Goal: Task Accomplishment & Management: Complete application form

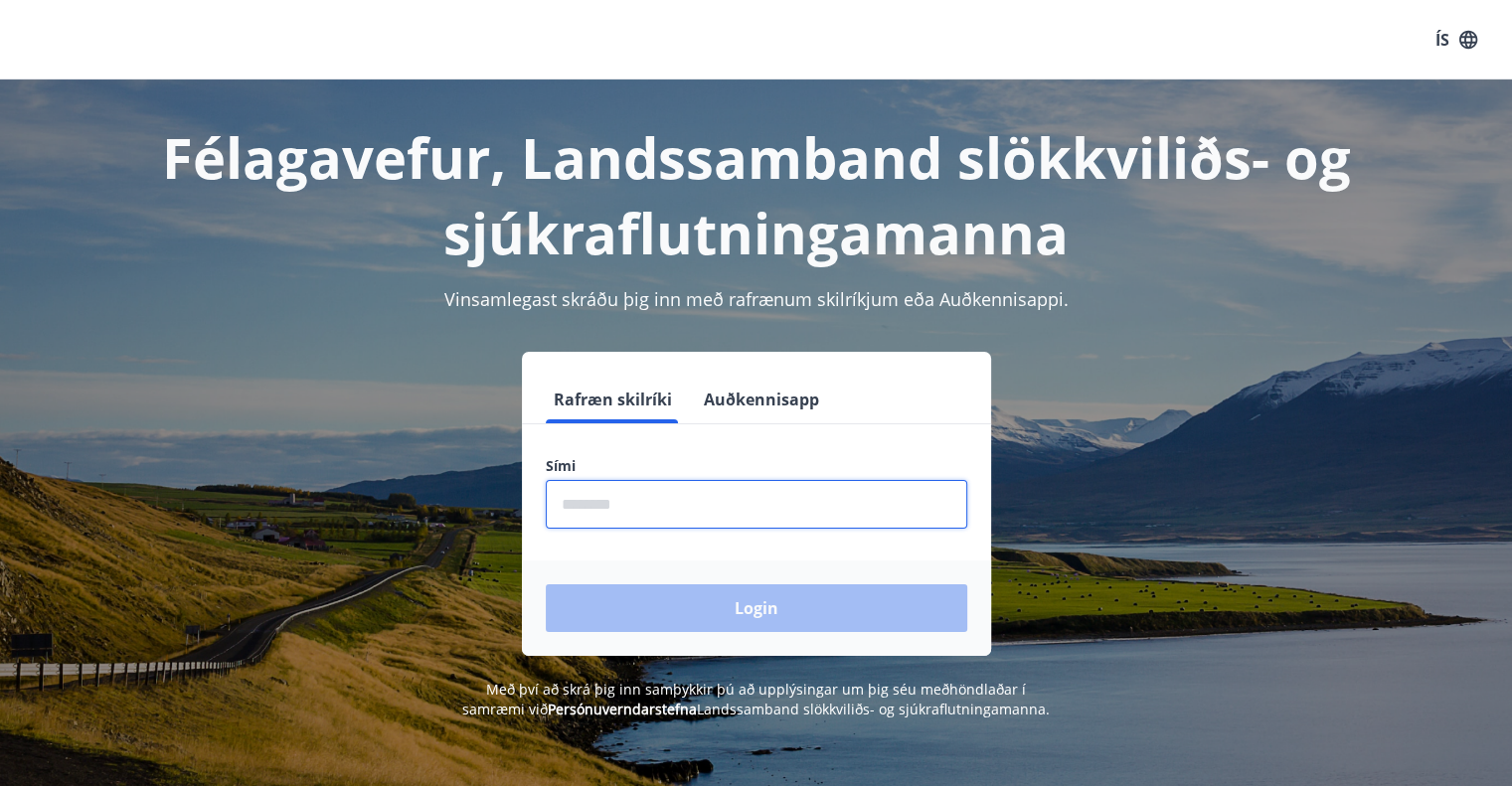
click at [613, 500] on input "phone" at bounding box center [757, 504] width 422 height 49
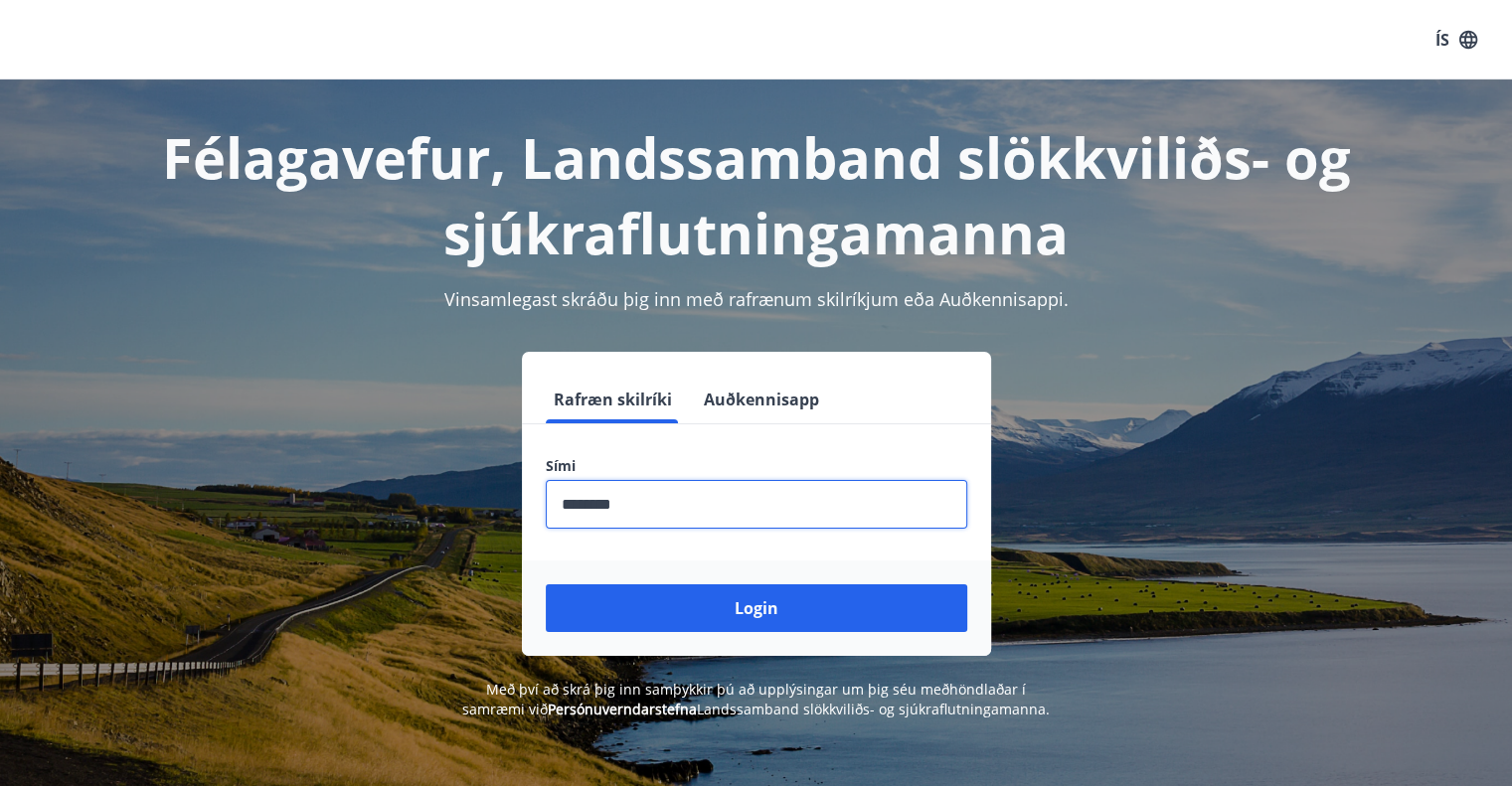
type input "********"
click at [546, 585] on button "Login" at bounding box center [757, 609] width 422 height 48
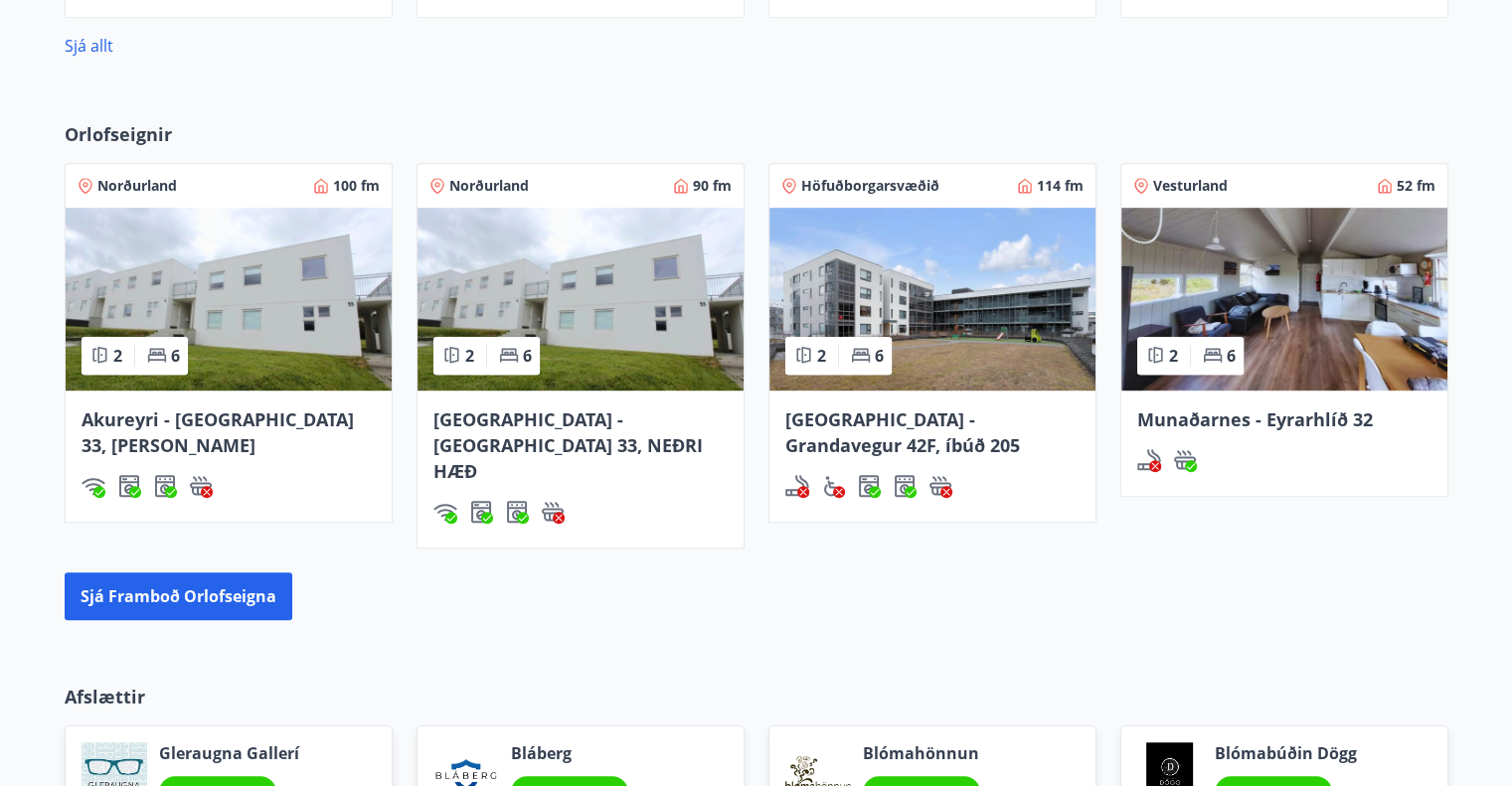
scroll to position [1193, 0]
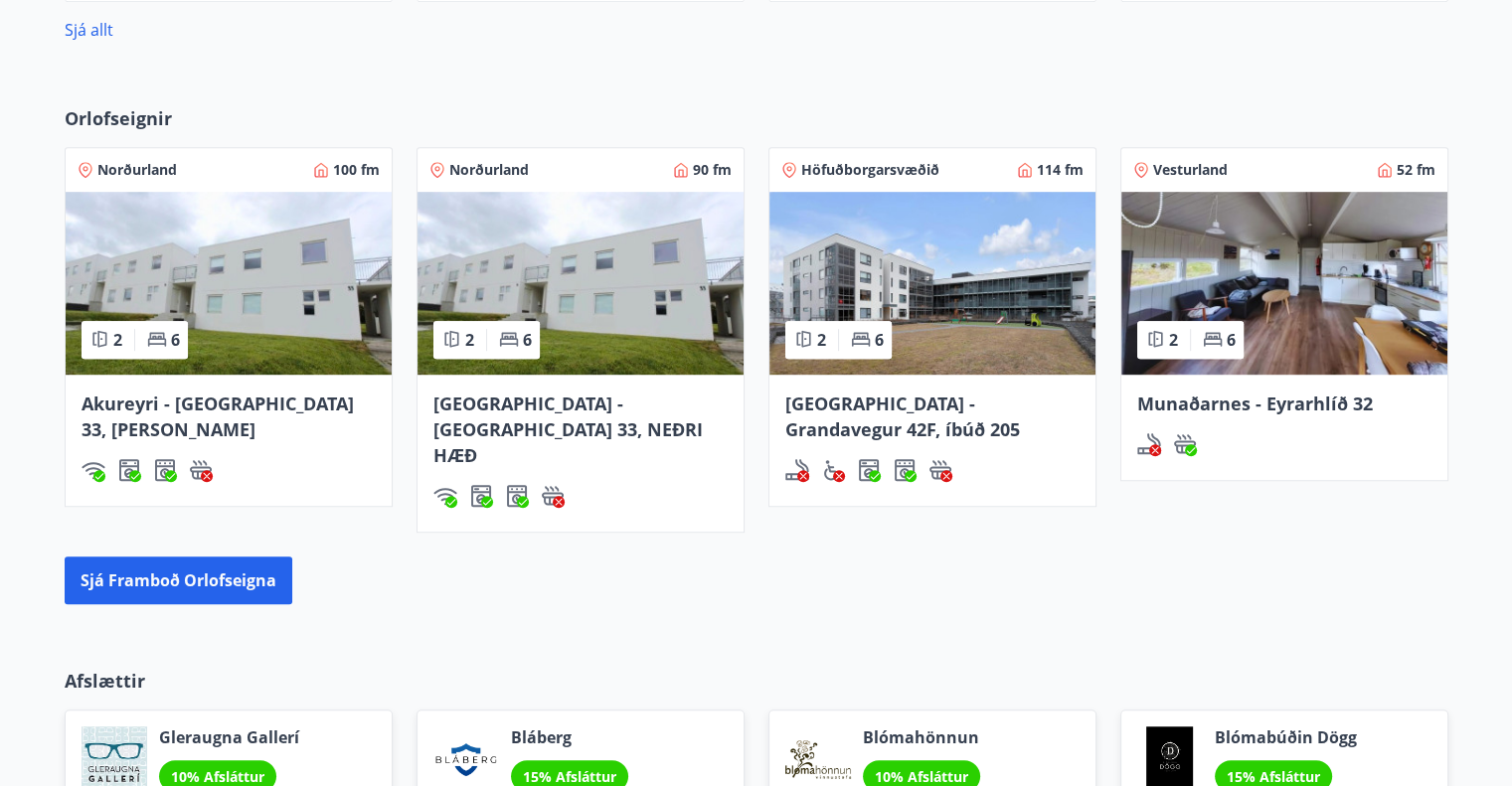
click at [968, 339] on img at bounding box center [933, 283] width 326 height 183
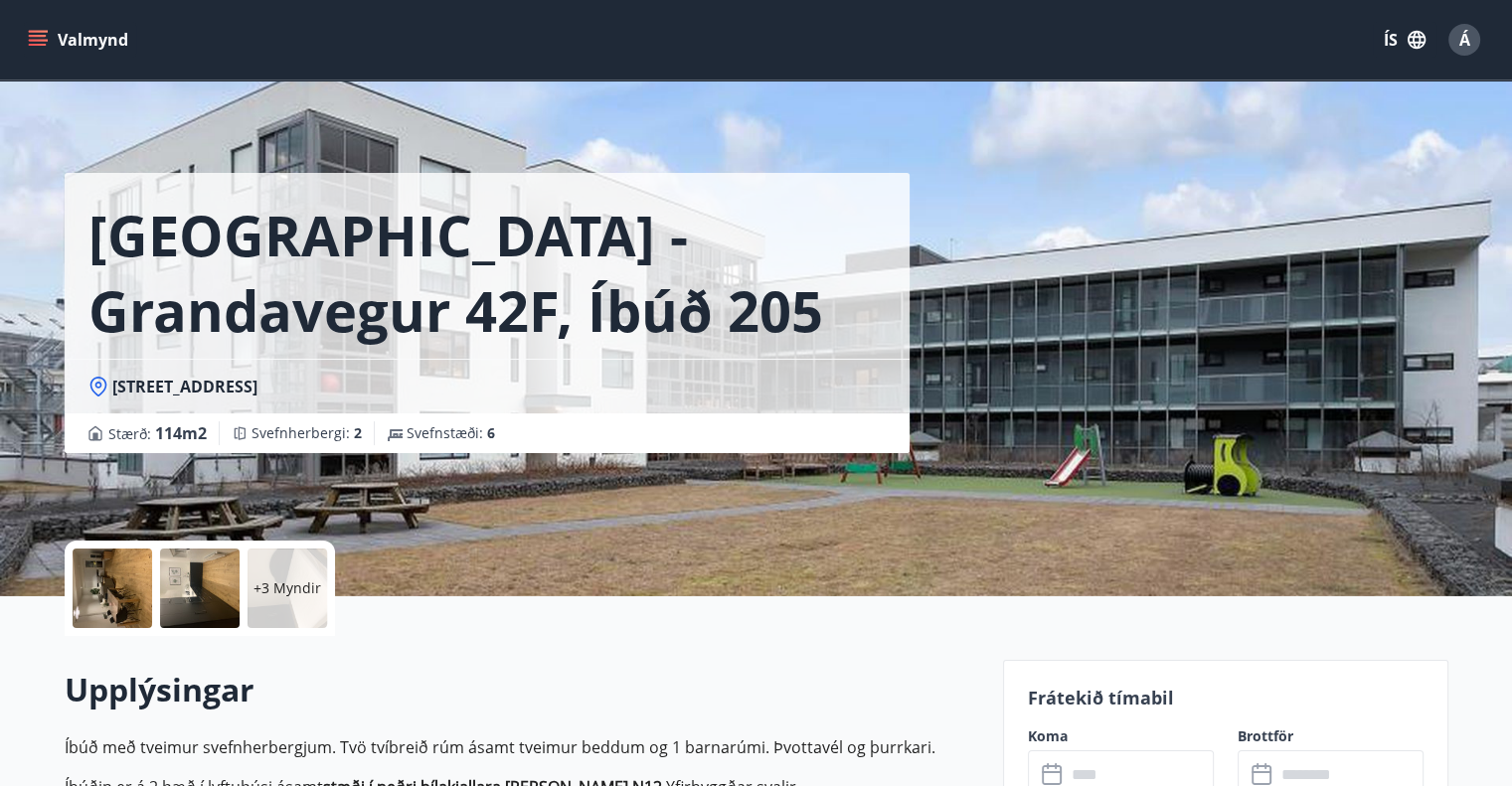
click at [1463, 43] on span "Á" at bounding box center [1465, 40] width 11 height 22
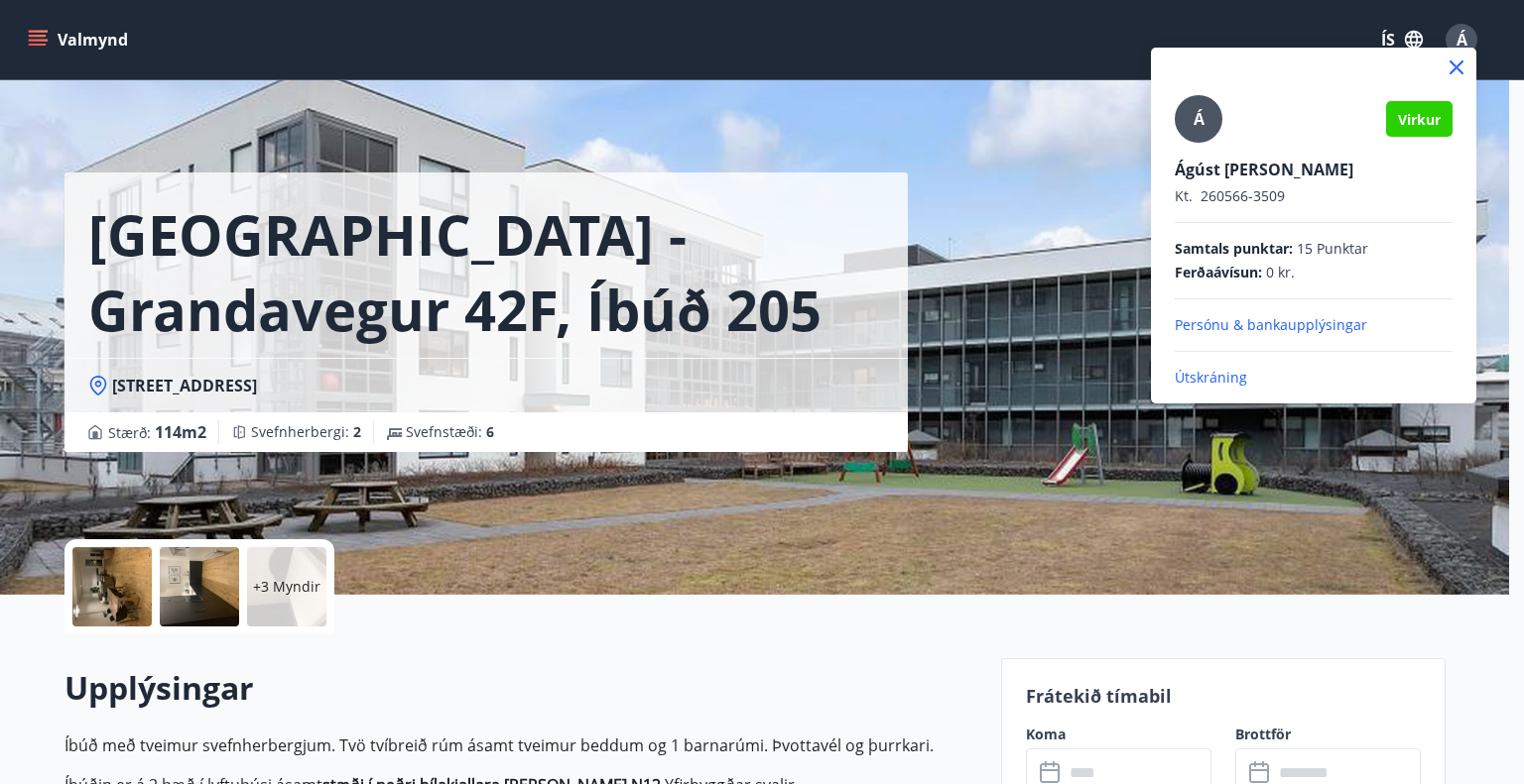
click at [939, 495] on div at bounding box center [762, 392] width 1524 height 784
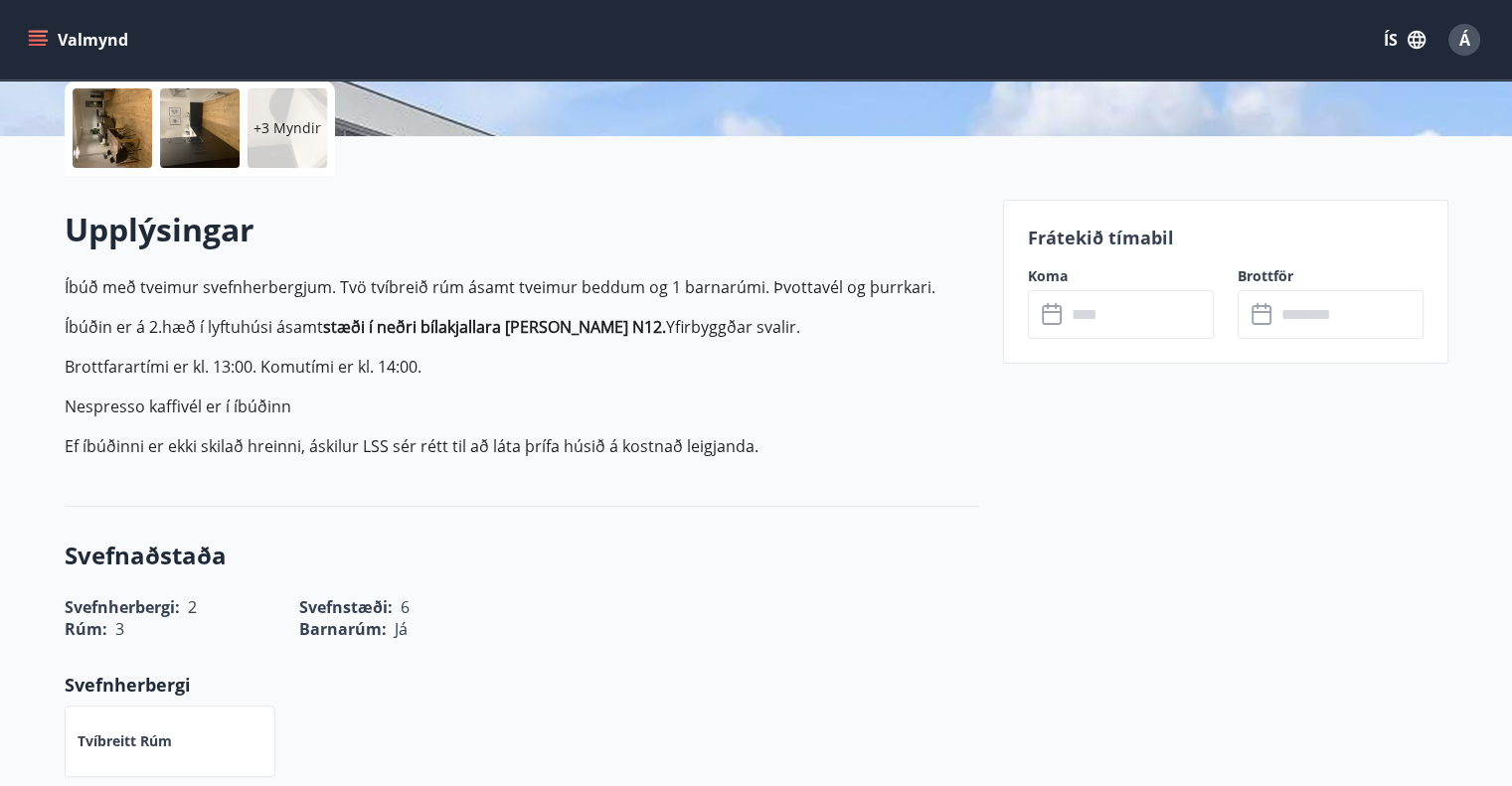
scroll to position [497, 0]
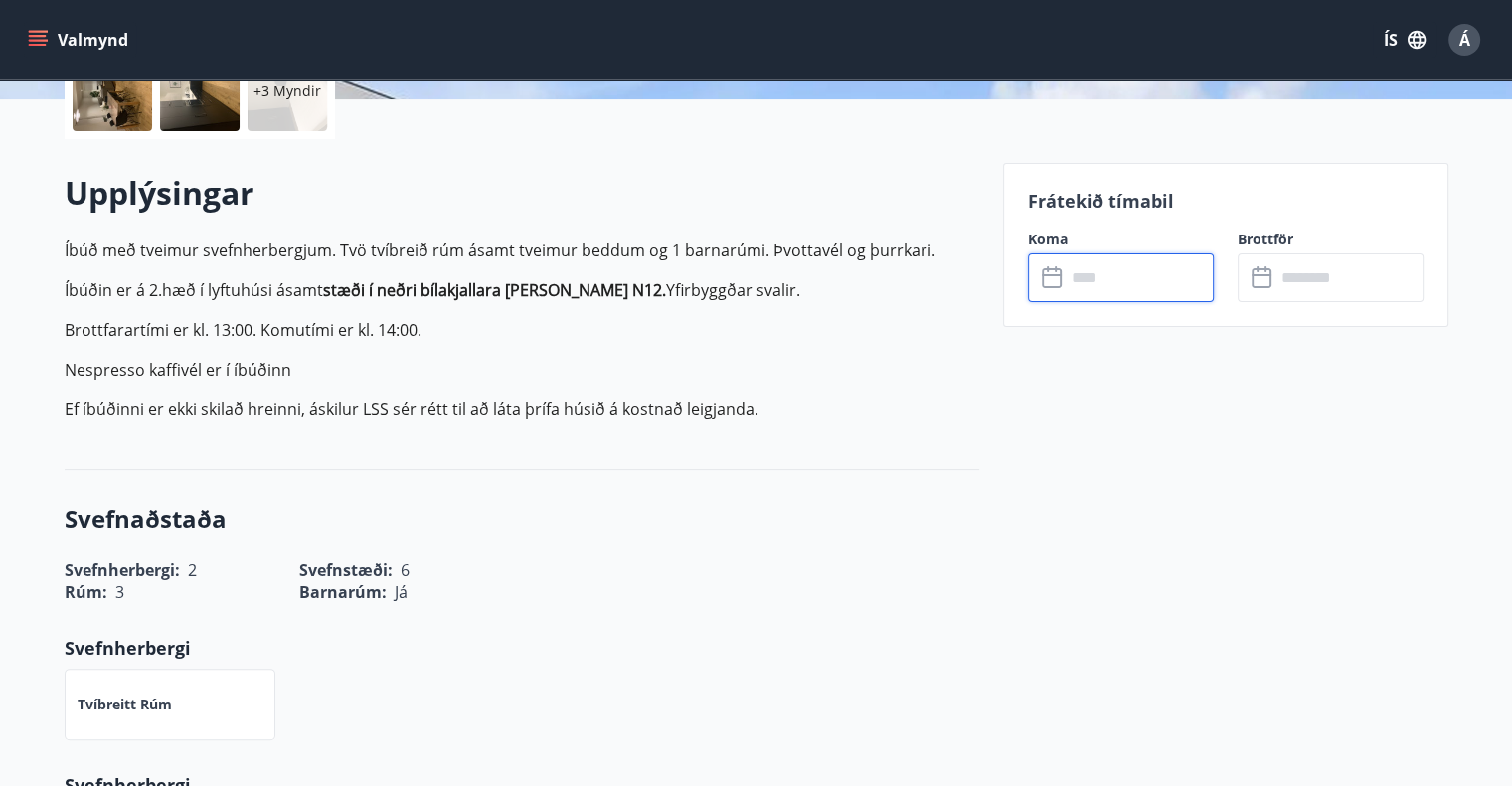
click at [1085, 260] on input "text" at bounding box center [1140, 278] width 148 height 49
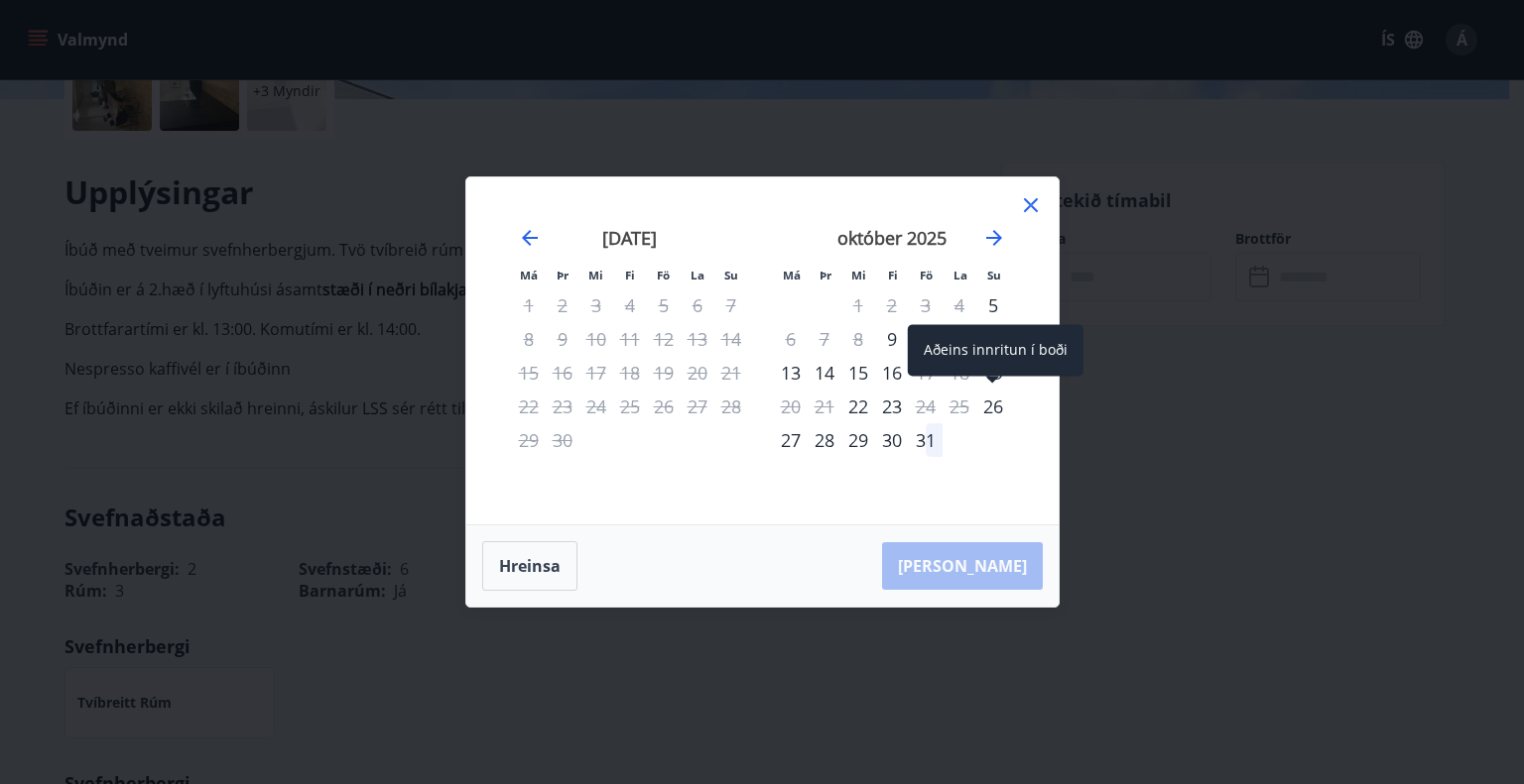
click at [989, 411] on div "26" at bounding box center [993, 407] width 34 height 34
click at [896, 441] on div "30" at bounding box center [892, 441] width 34 height 34
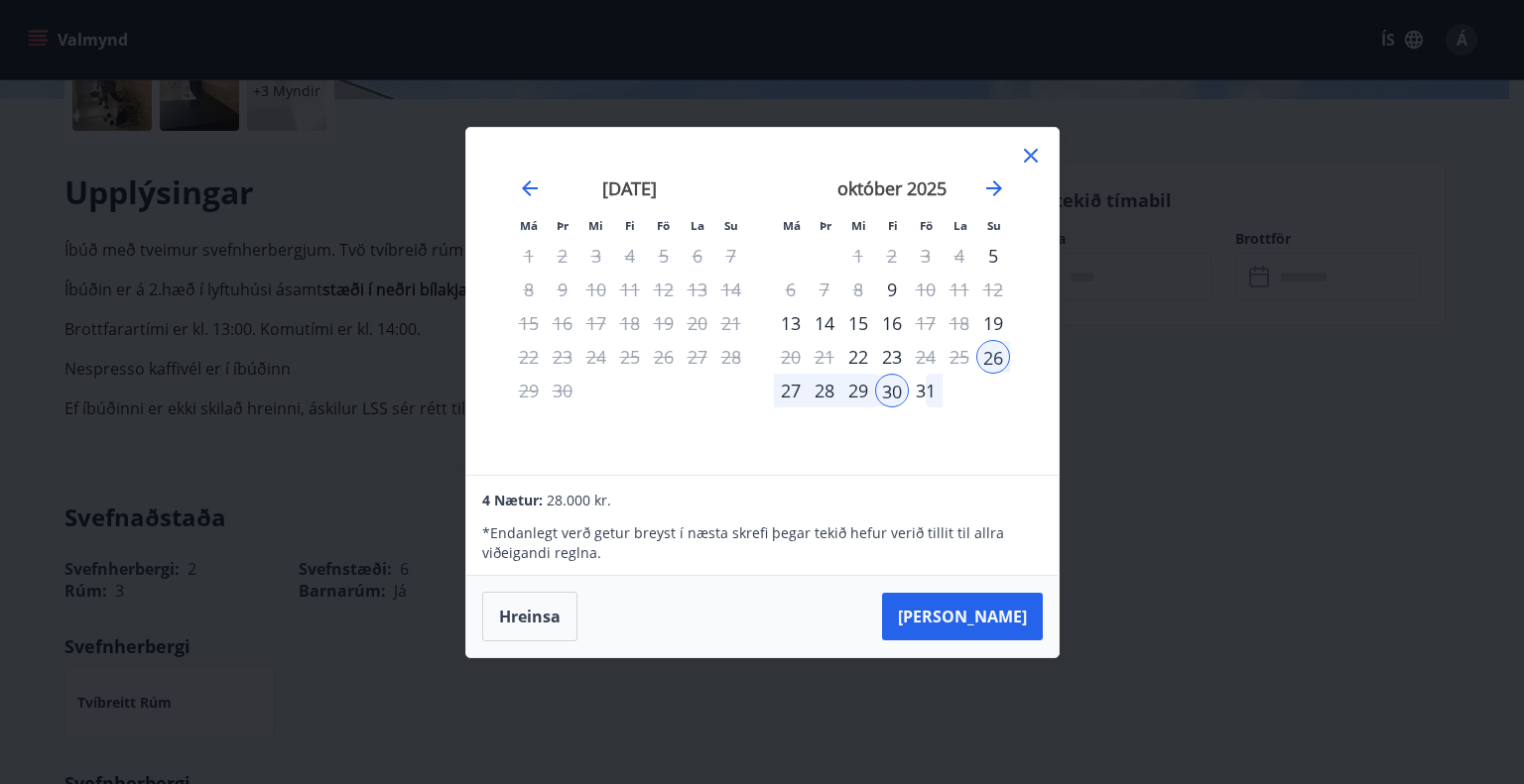
click at [1029, 147] on icon at bounding box center [1031, 156] width 24 height 24
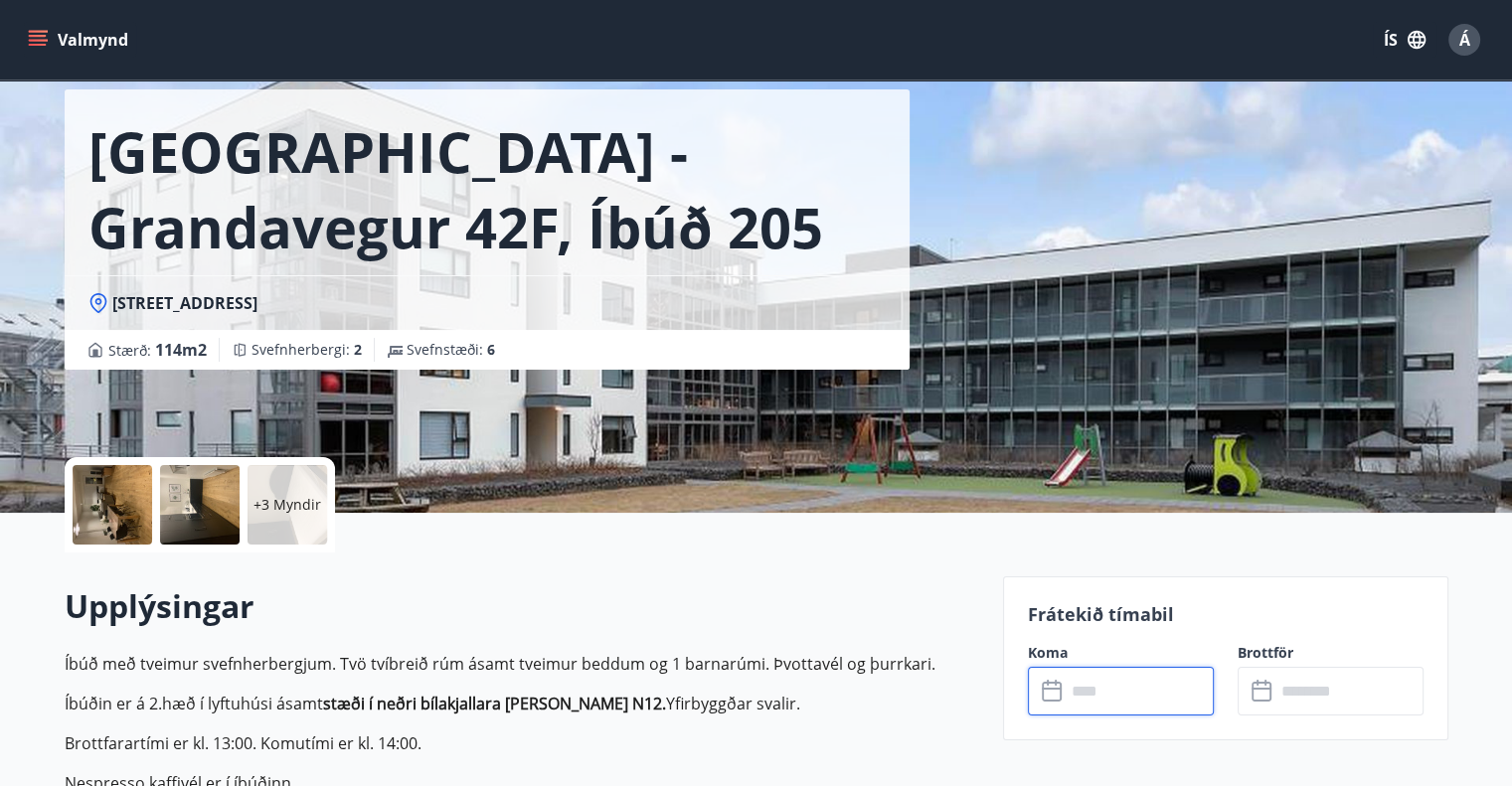
scroll to position [0, 0]
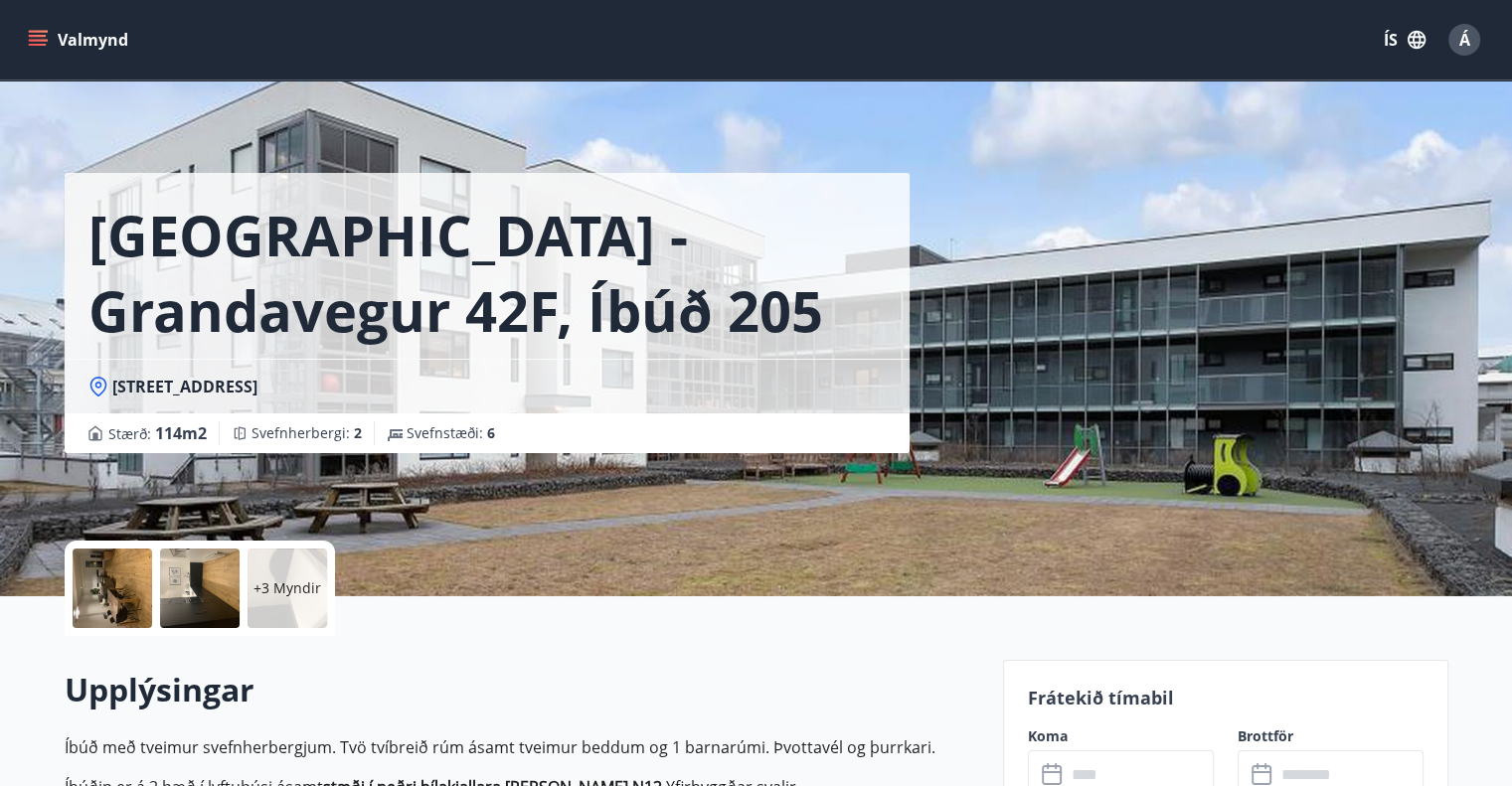
click at [36, 40] on icon "menu" at bounding box center [40, 40] width 22 height 2
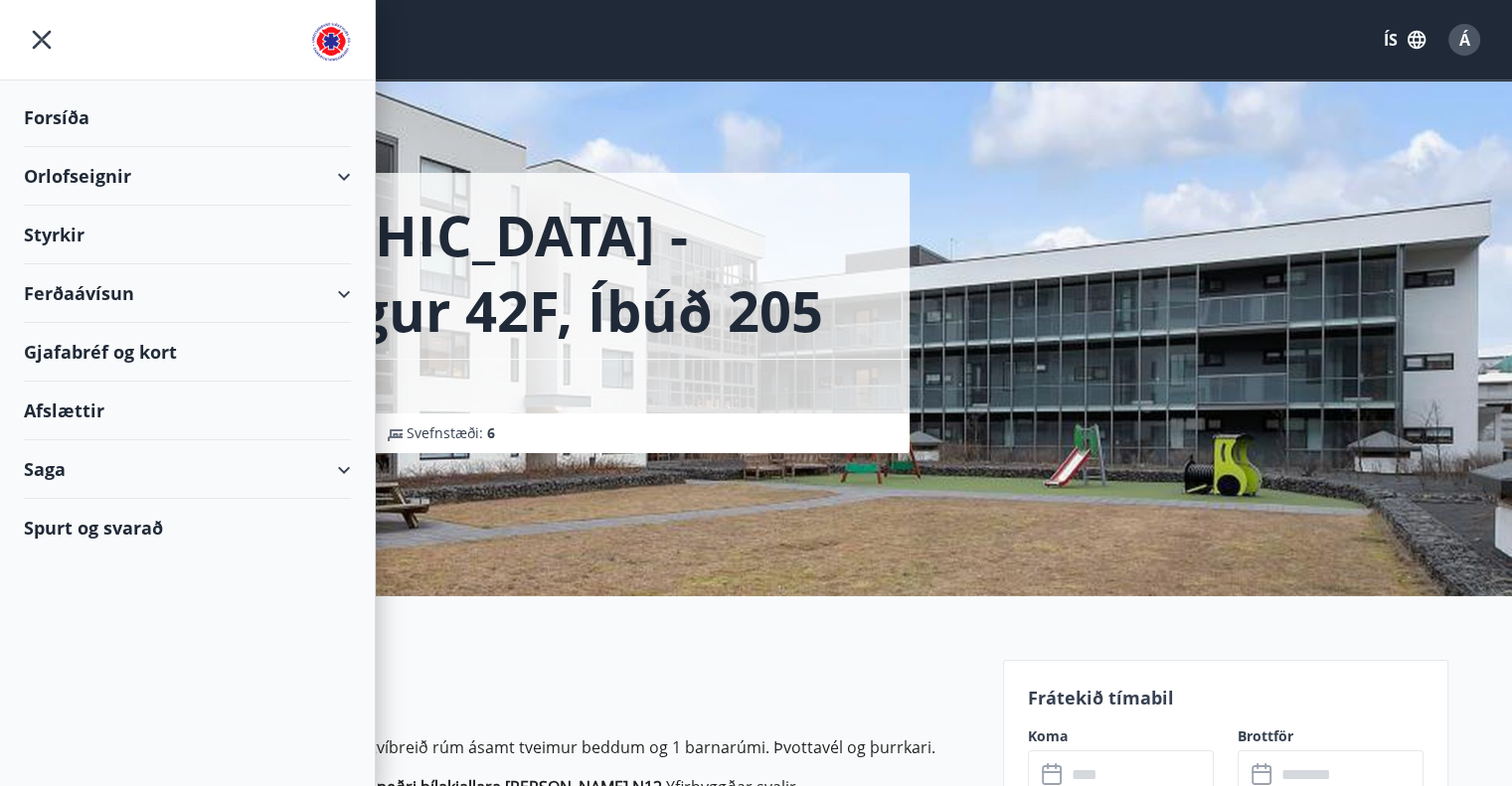
click at [70, 171] on div "Orlofseignir" at bounding box center [187, 176] width 327 height 59
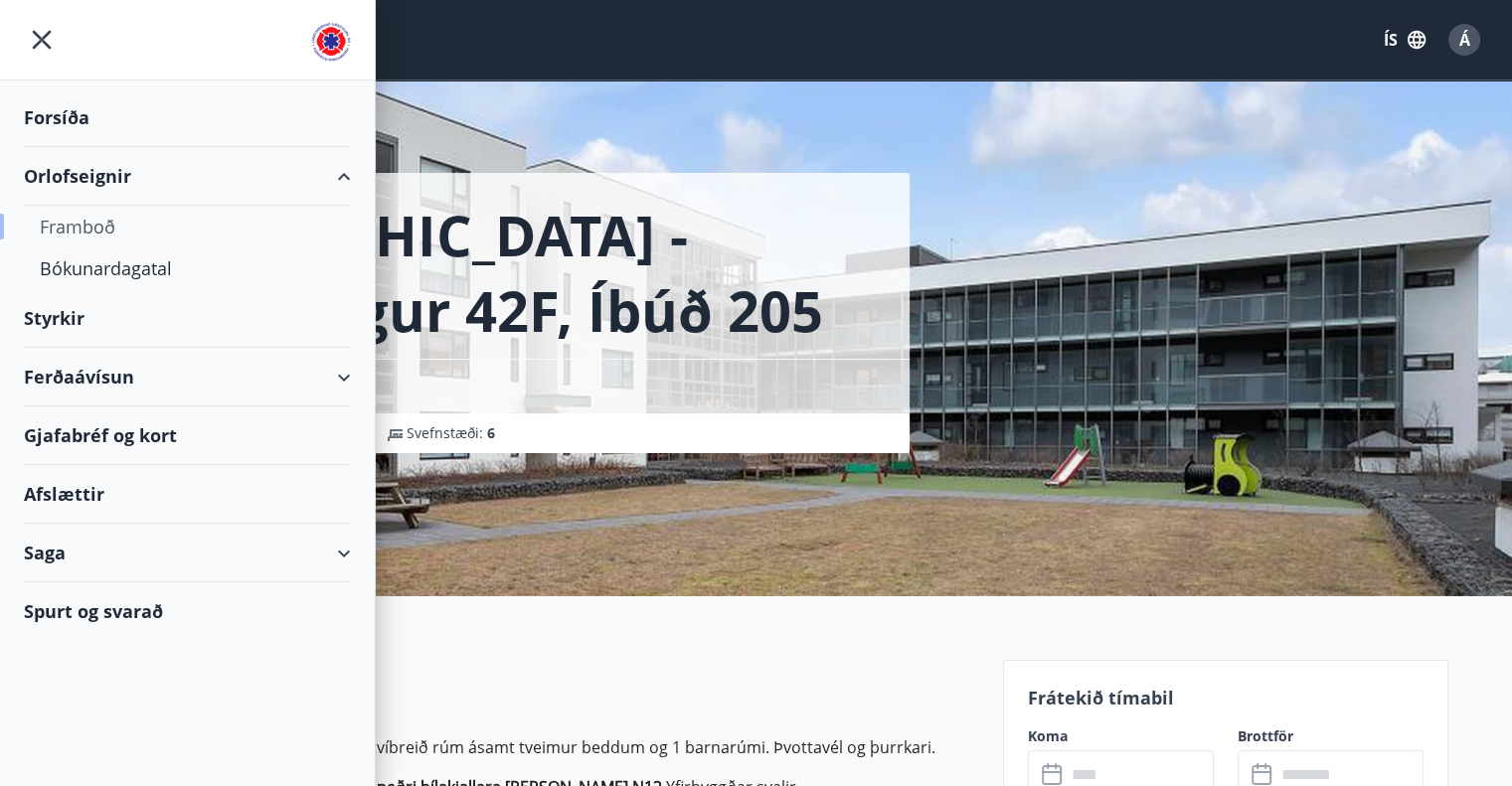
click at [68, 232] on div "Framboð" at bounding box center [187, 227] width 295 height 42
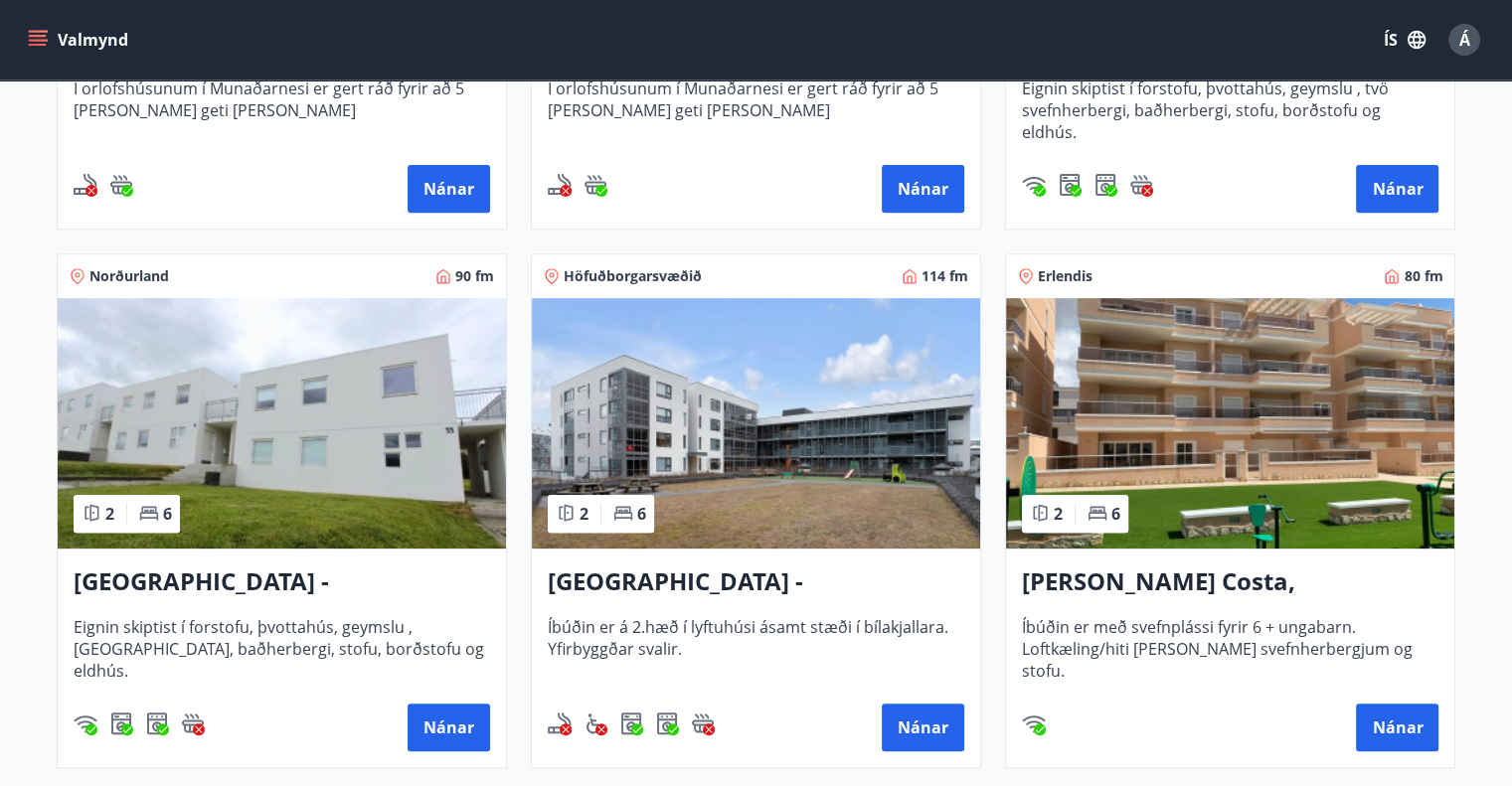
scroll to position [895, 0]
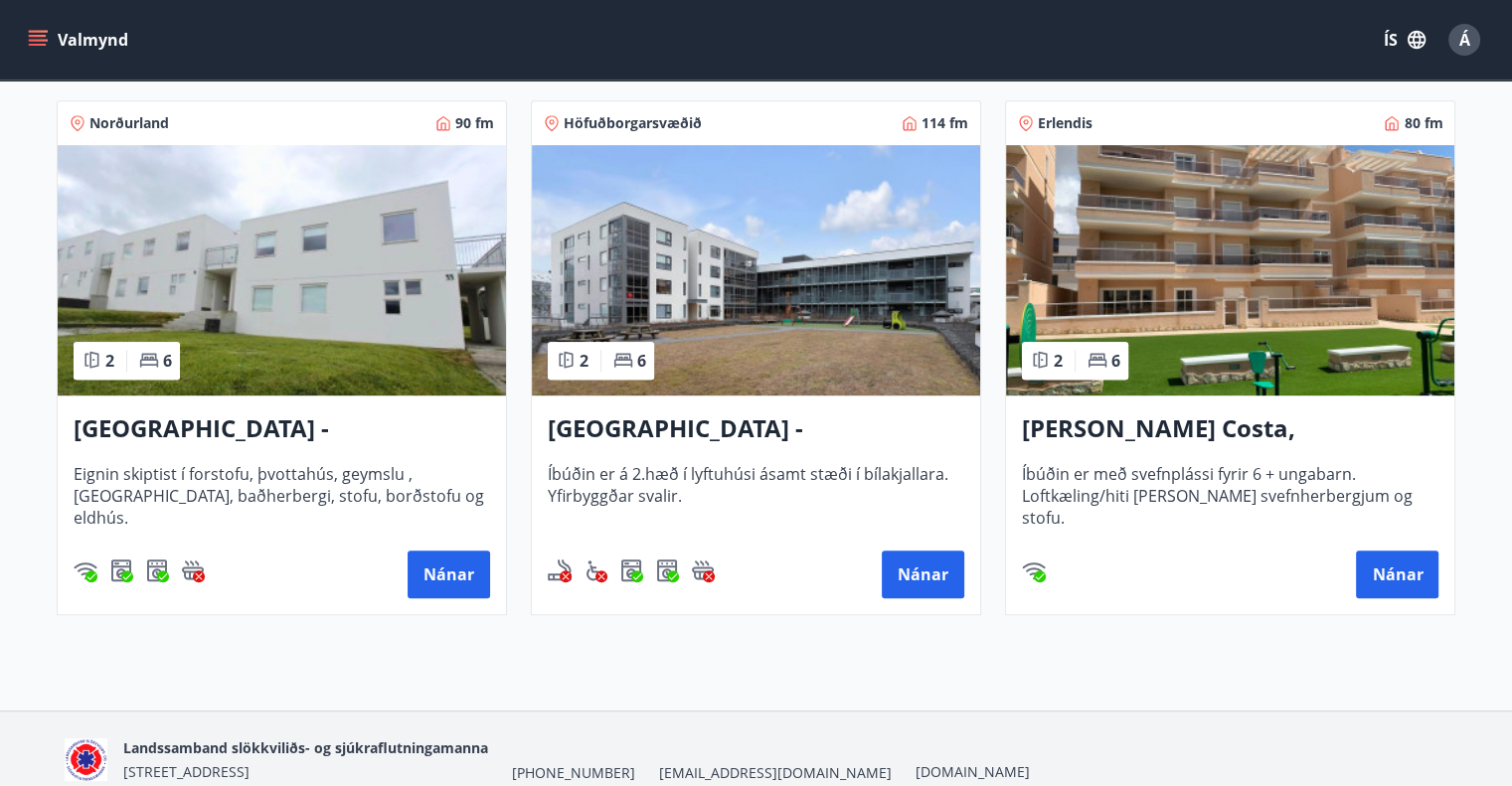
click at [730, 429] on h3 "Reykjavík - Grandavegur 42F, íbúð 205" at bounding box center [756, 430] width 417 height 36
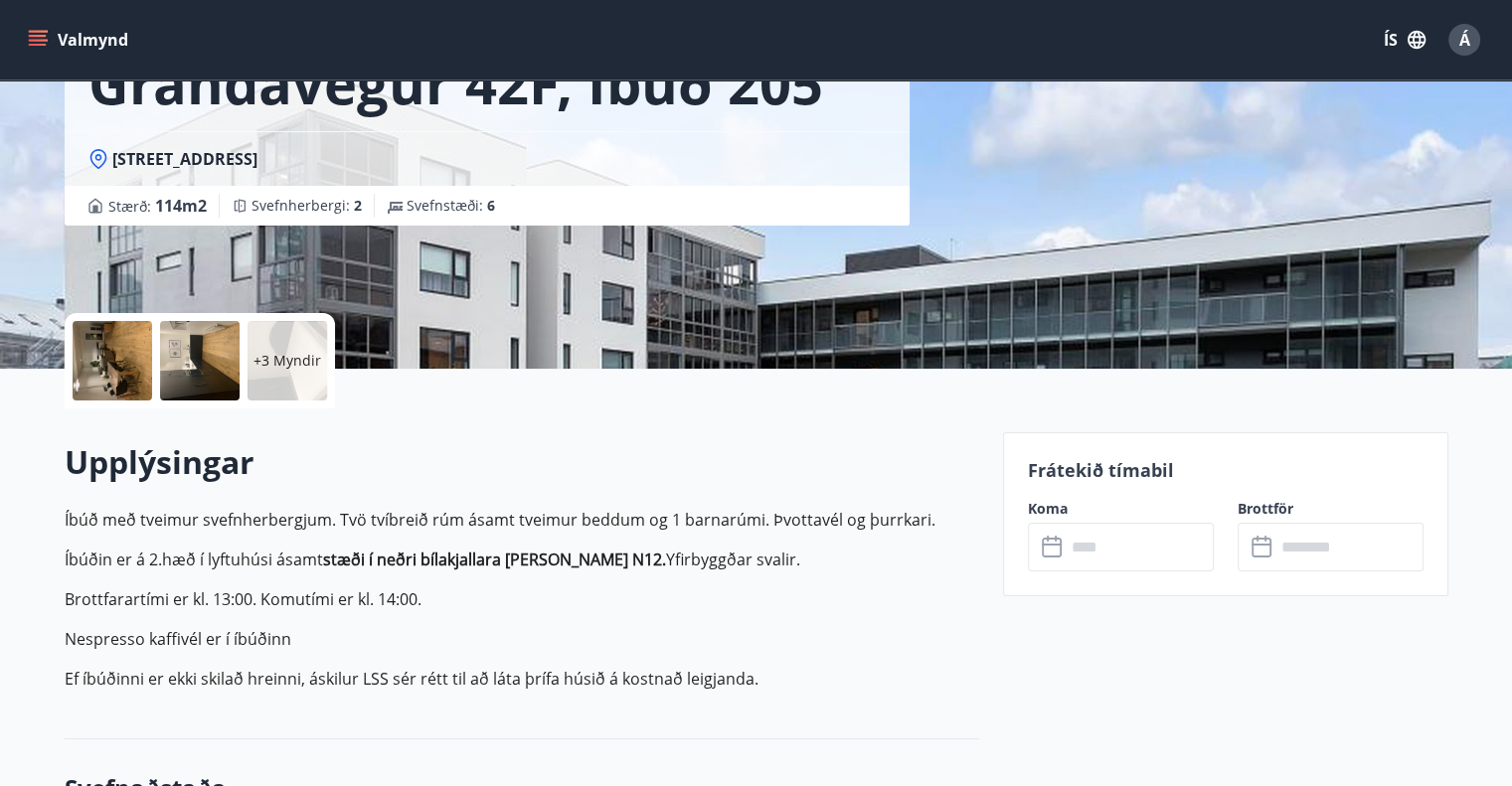
scroll to position [209, 0]
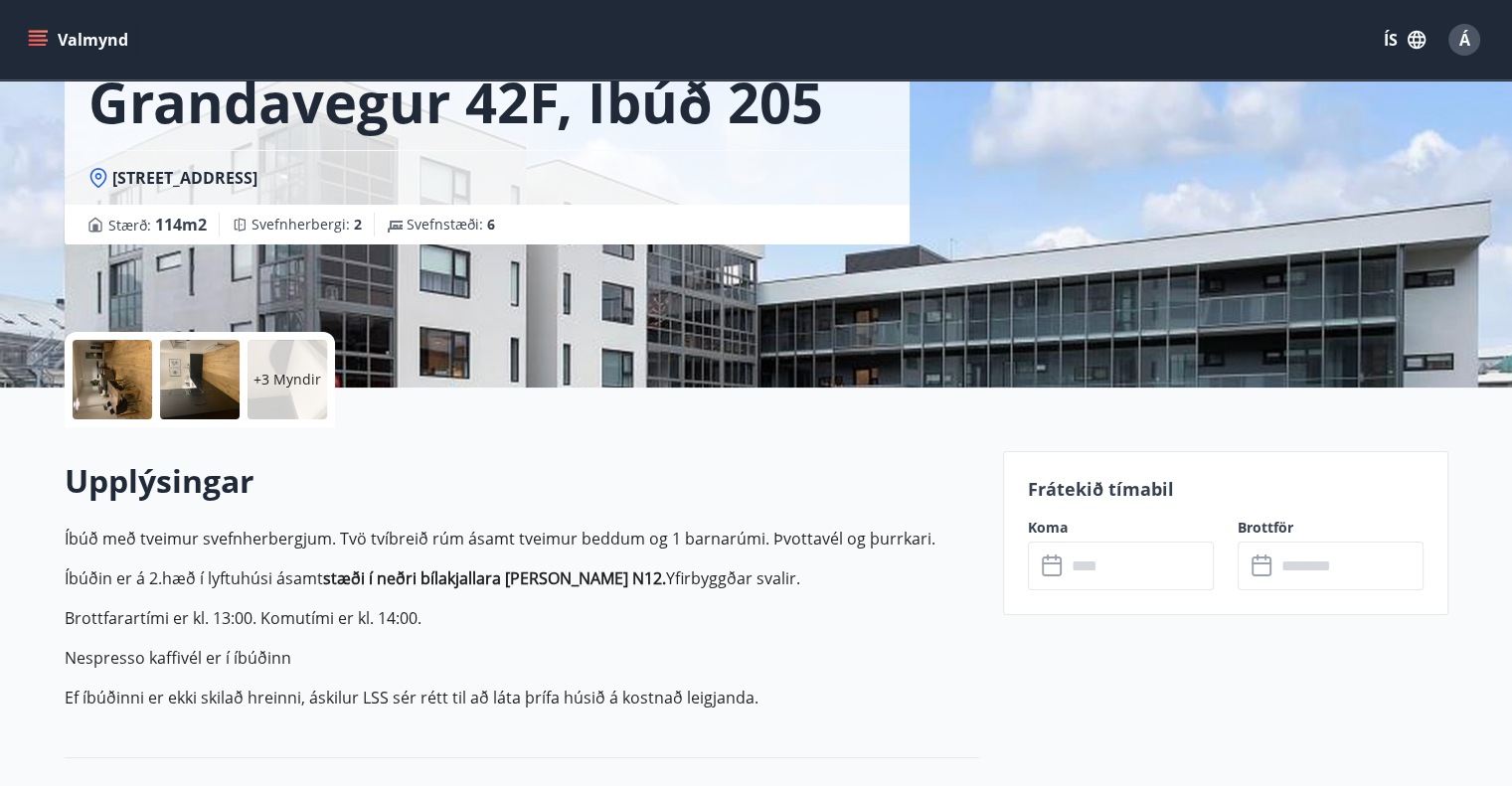
click at [71, 37] on button "Valmynd" at bounding box center [80, 40] width 112 height 36
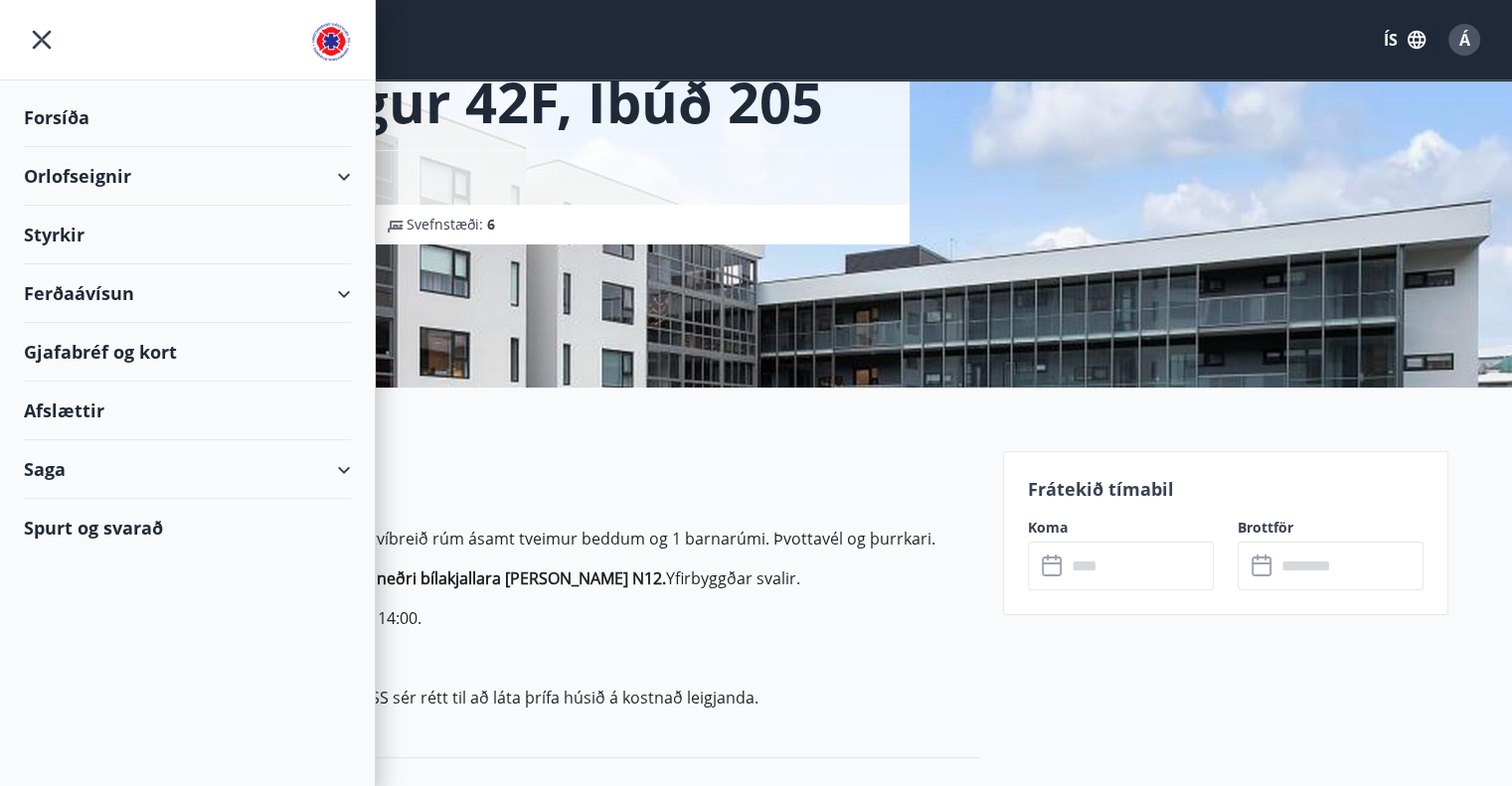
click at [310, 180] on div "Orlofseignir" at bounding box center [187, 176] width 327 height 59
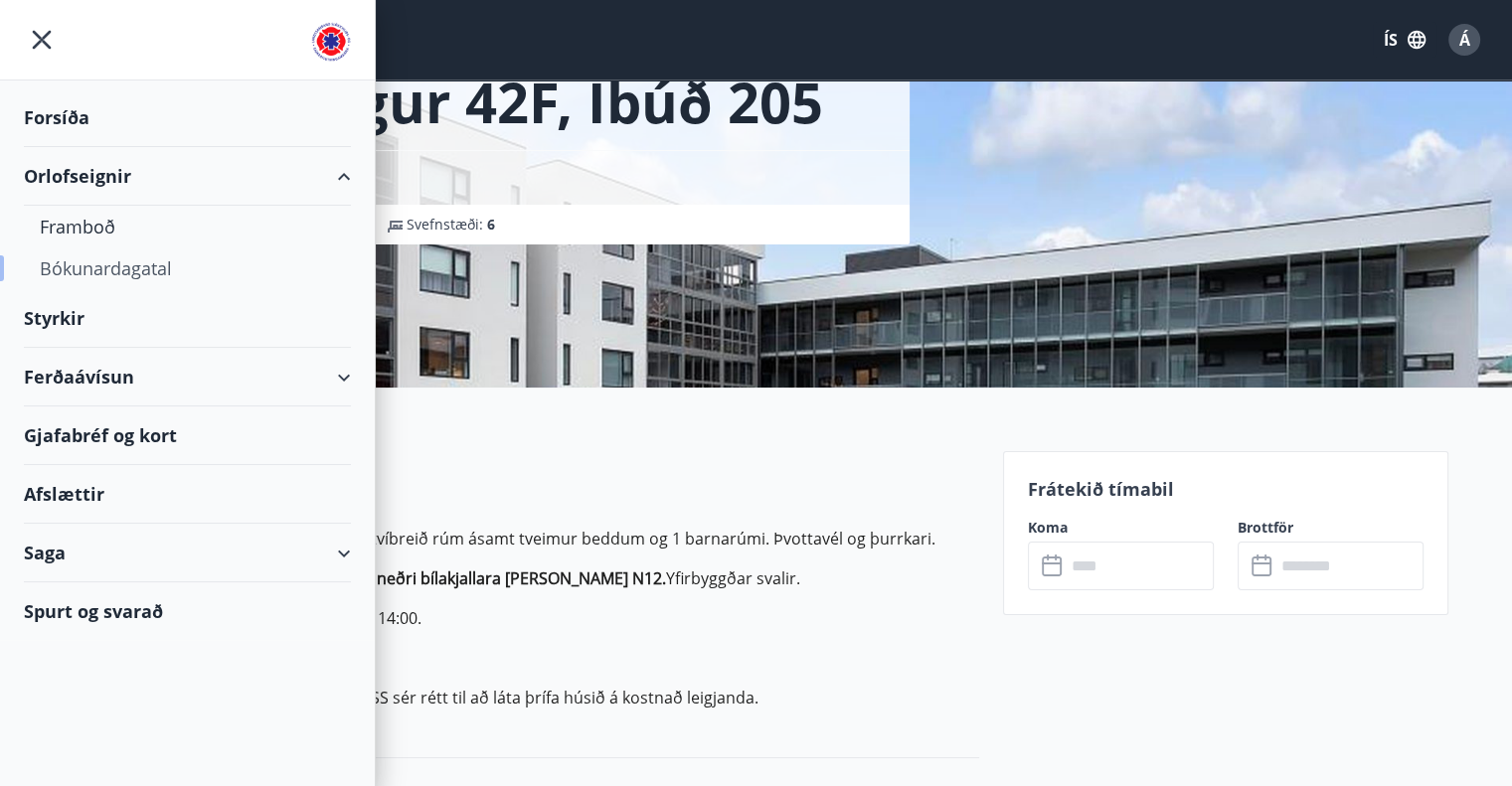
click at [133, 263] on div "Bókunardagatal" at bounding box center [187, 269] width 295 height 42
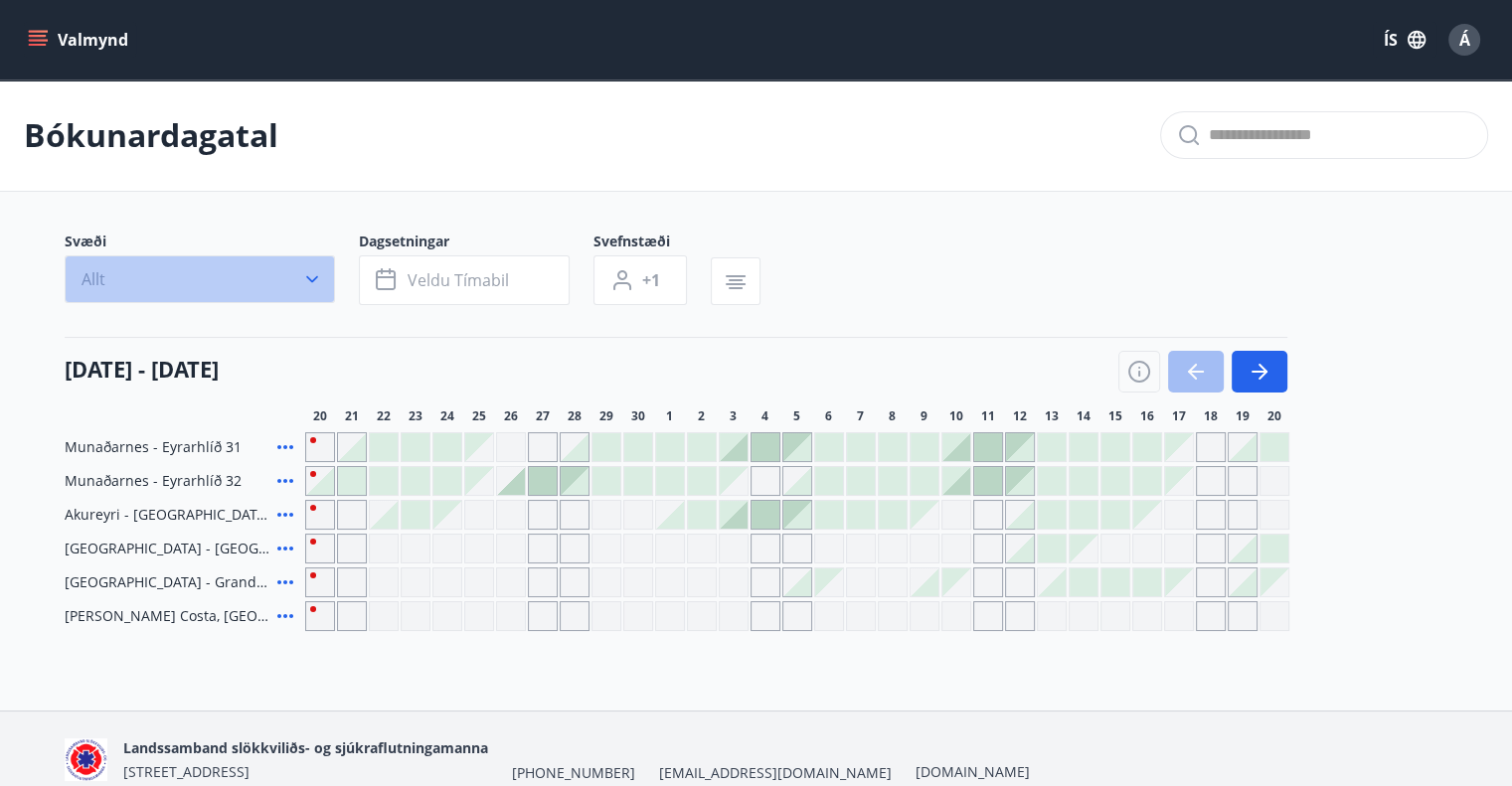
click at [313, 281] on icon "button" at bounding box center [312, 279] width 20 height 20
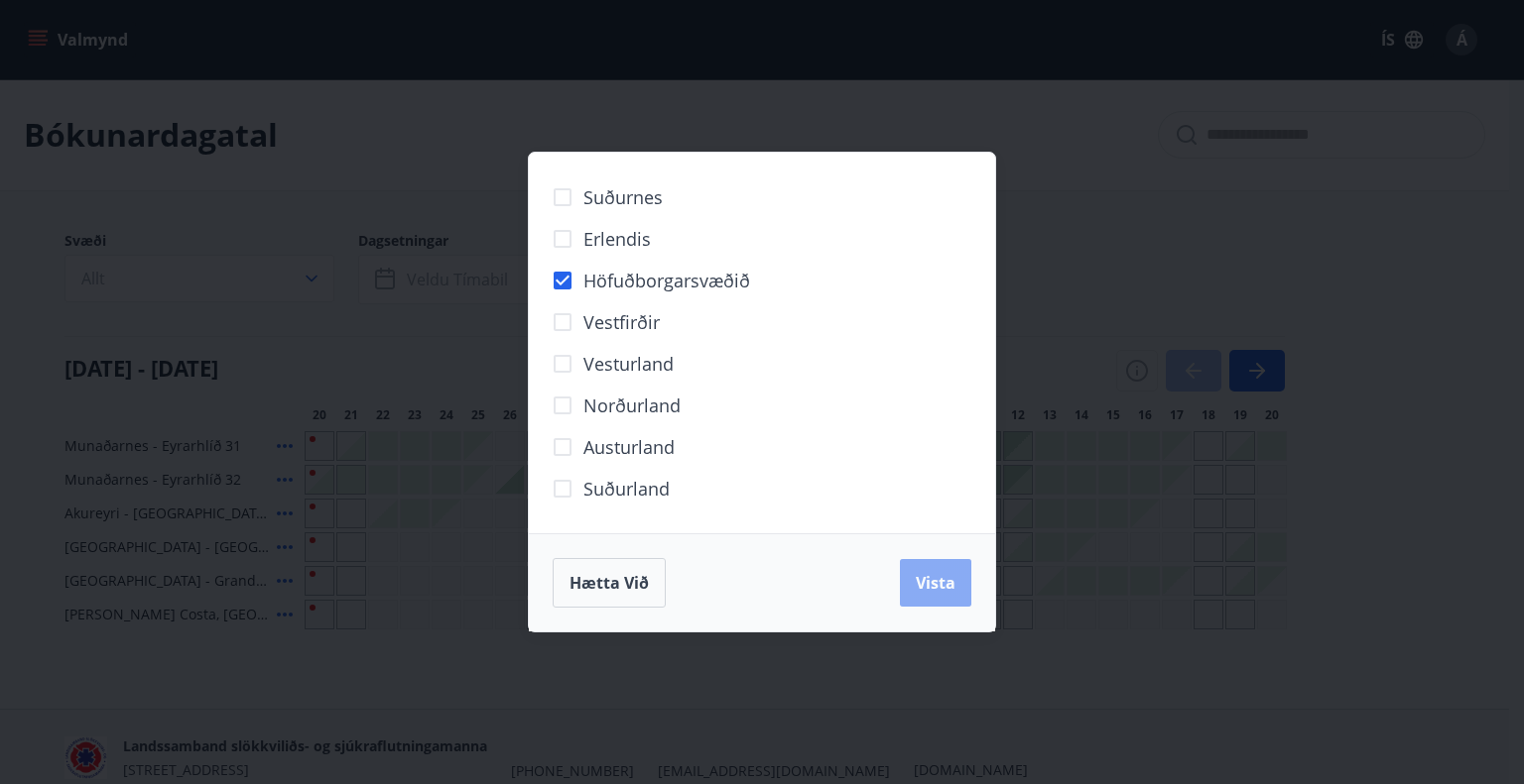
click at [922, 580] on span "Vista" at bounding box center [936, 584] width 40 height 22
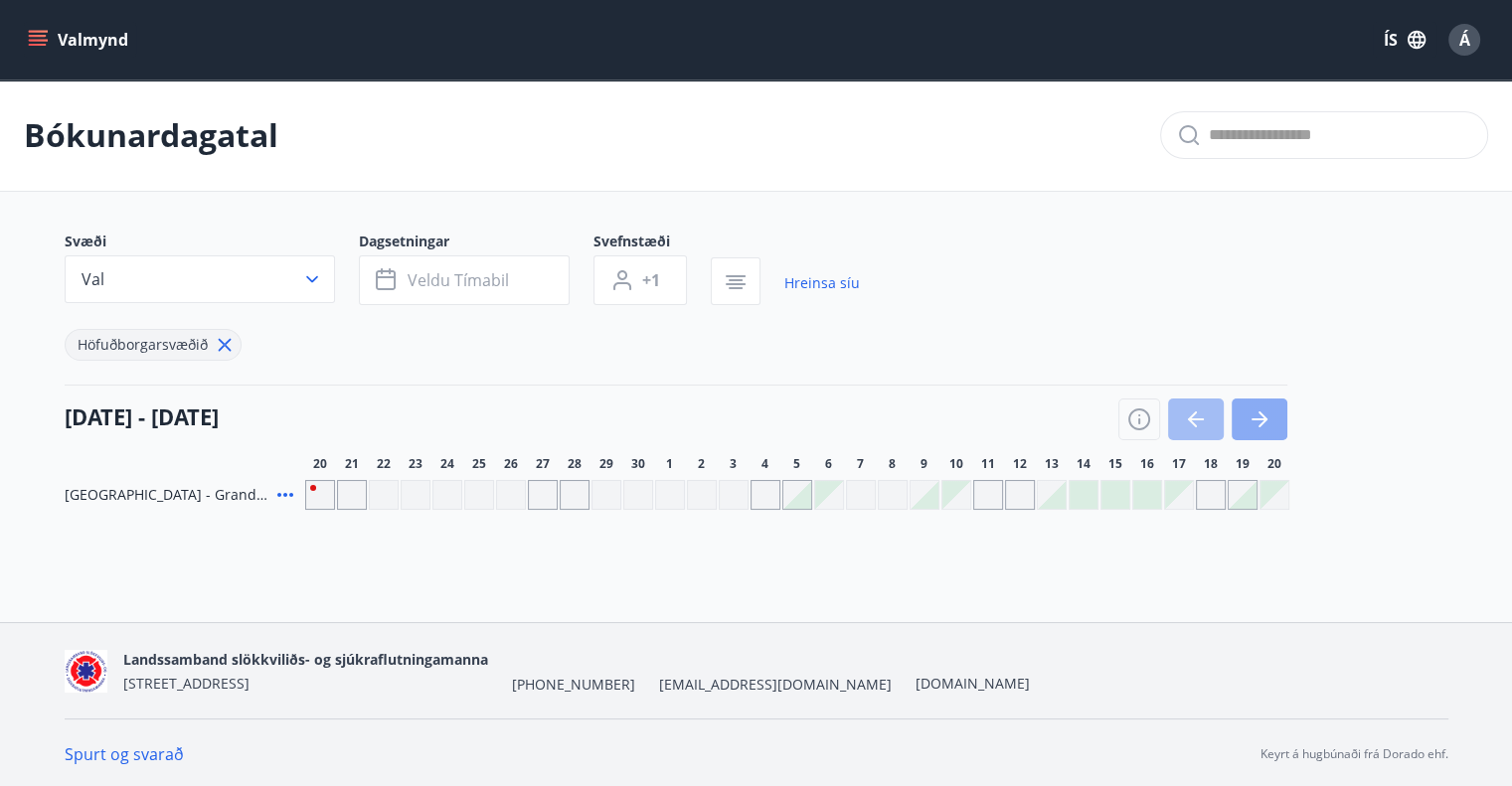
click at [1243, 414] on button "button" at bounding box center [1260, 420] width 56 height 42
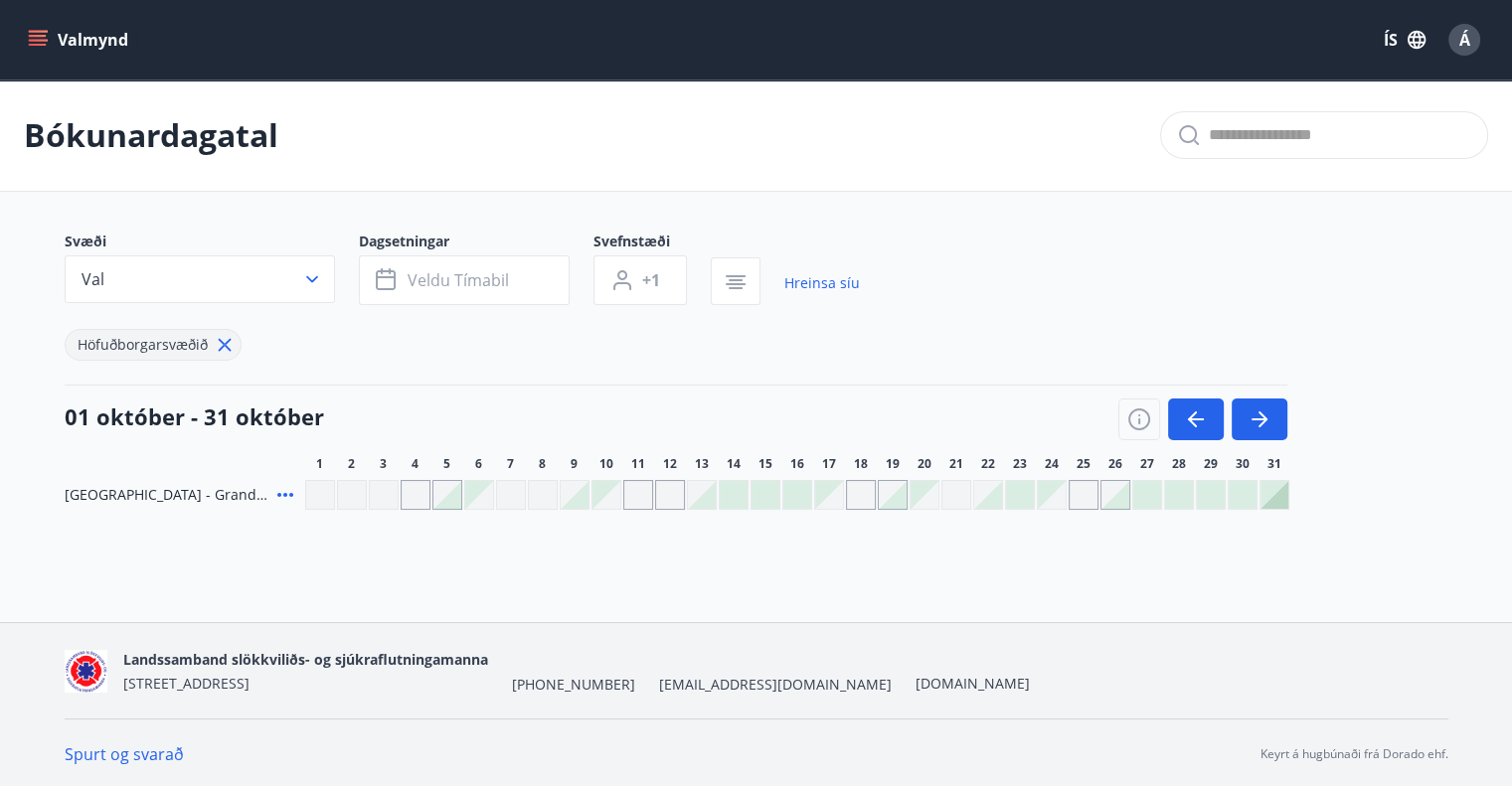
click at [71, 39] on button "Valmynd" at bounding box center [80, 40] width 112 height 36
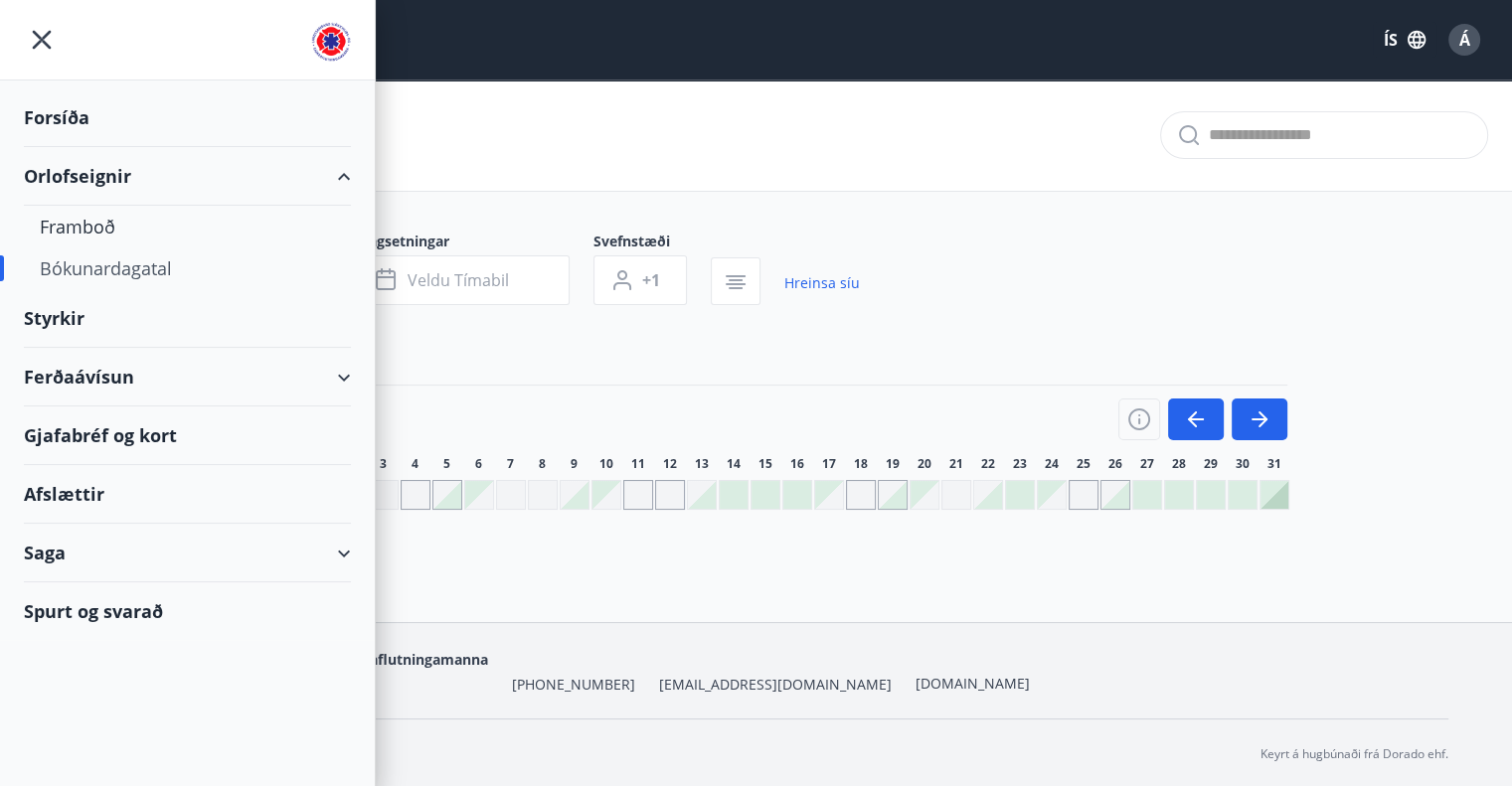
click at [84, 606] on div "Spurt og svarað" at bounding box center [187, 612] width 327 height 58
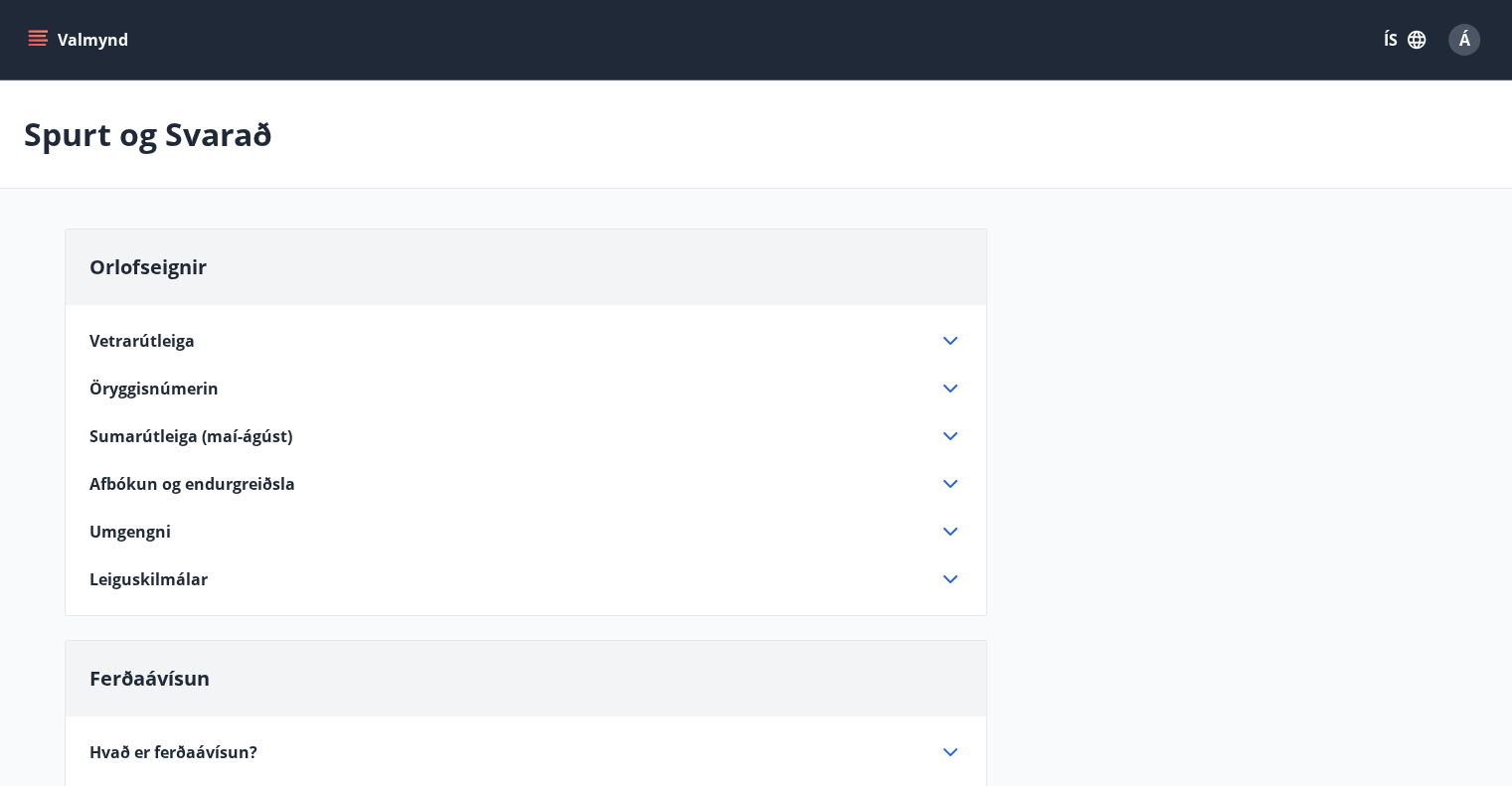
scroll to position [99, 0]
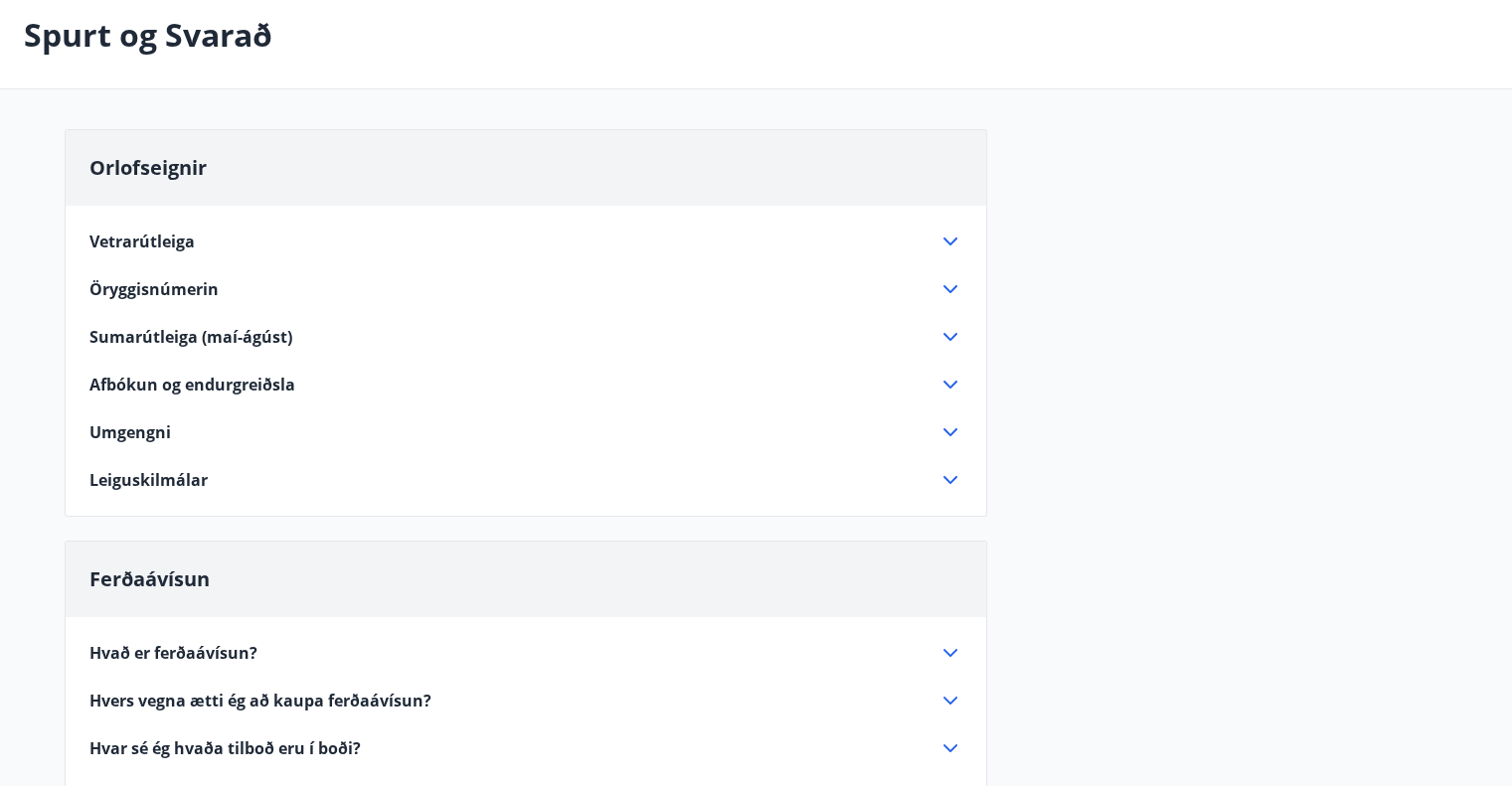
click at [130, 243] on span "Vetrarútleiga" at bounding box center [141, 242] width 105 height 22
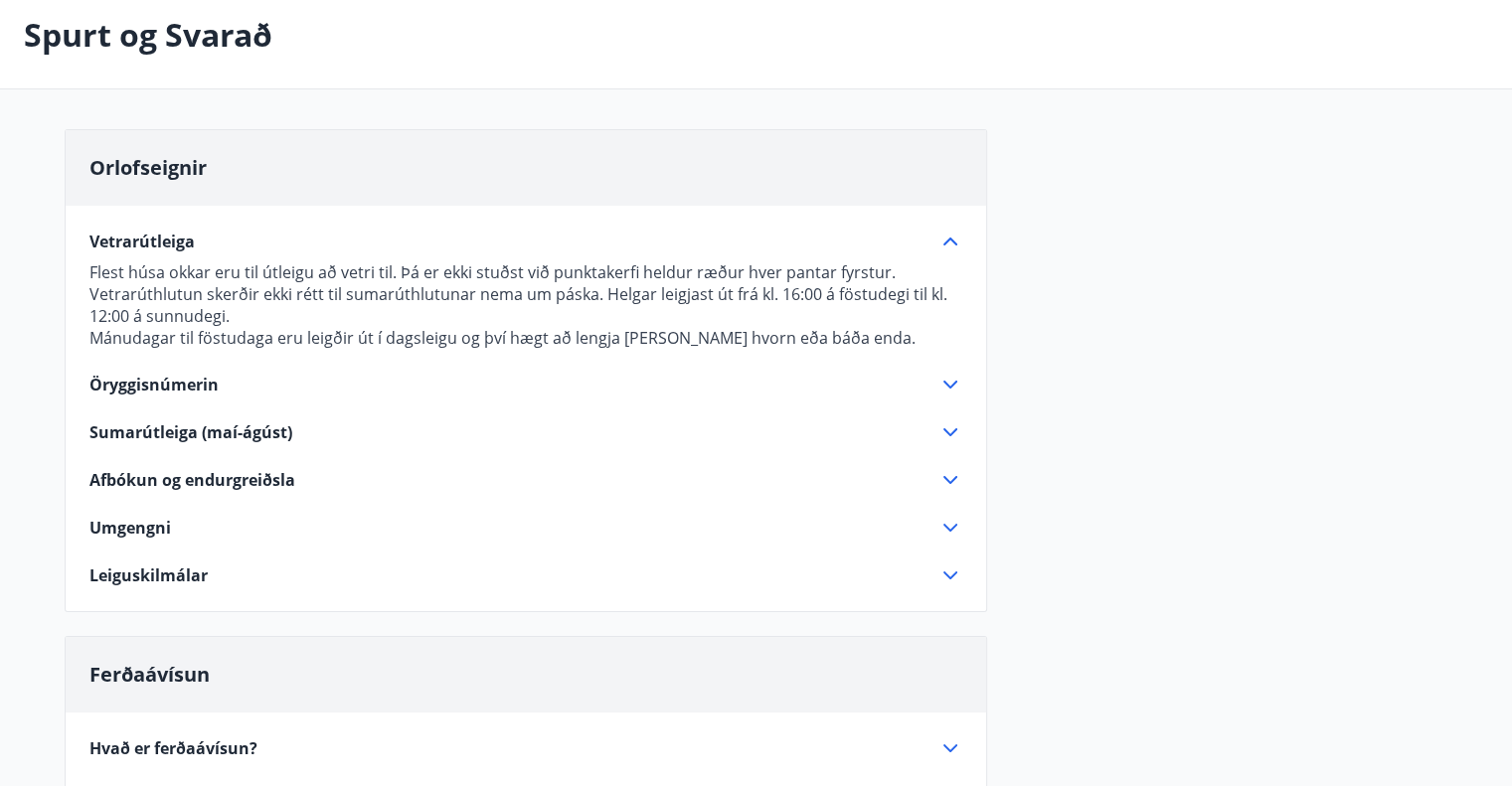
click at [127, 576] on span "Leiguskilmálar" at bounding box center [148, 576] width 118 height 22
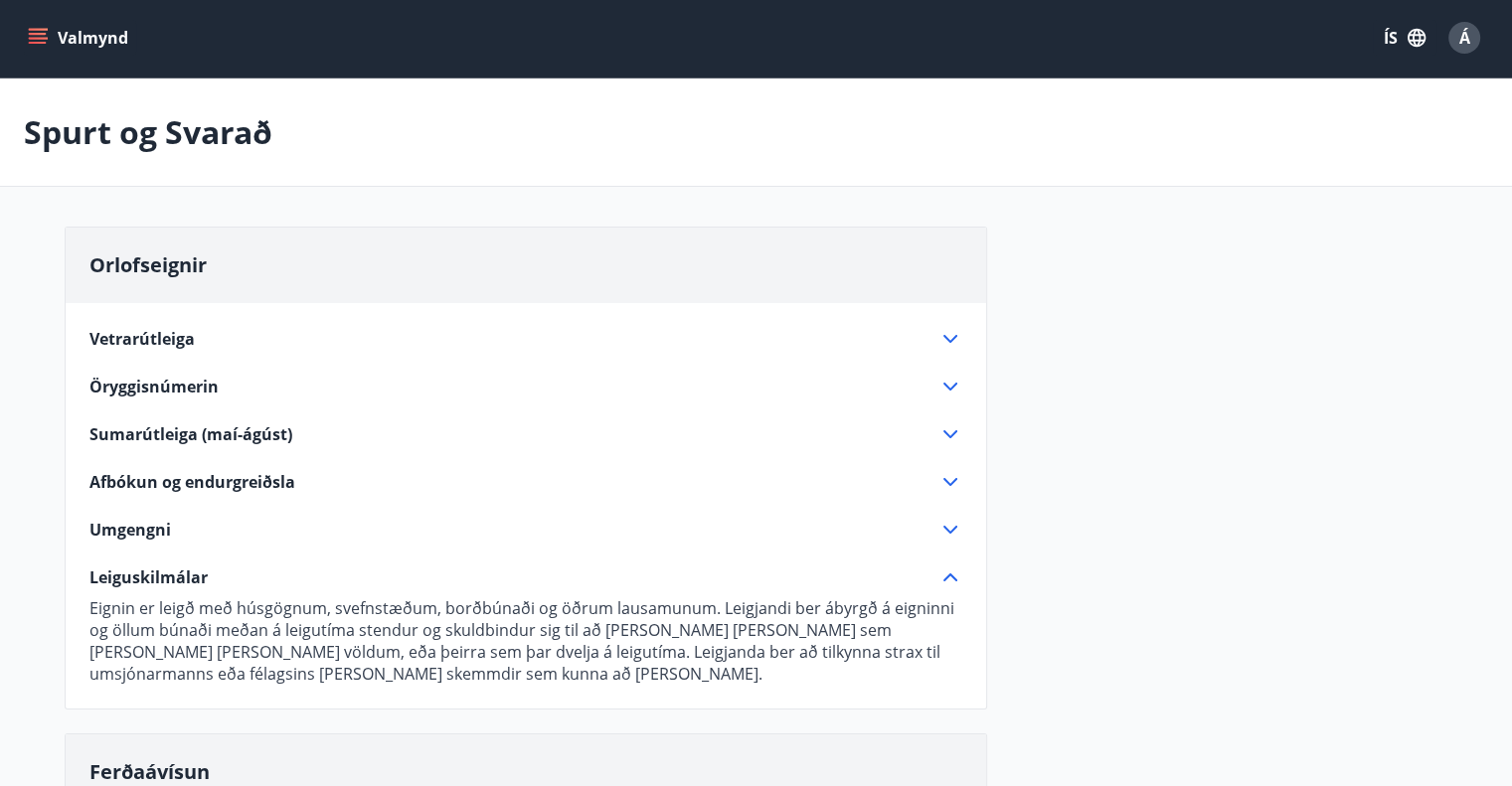
scroll to position [0, 0]
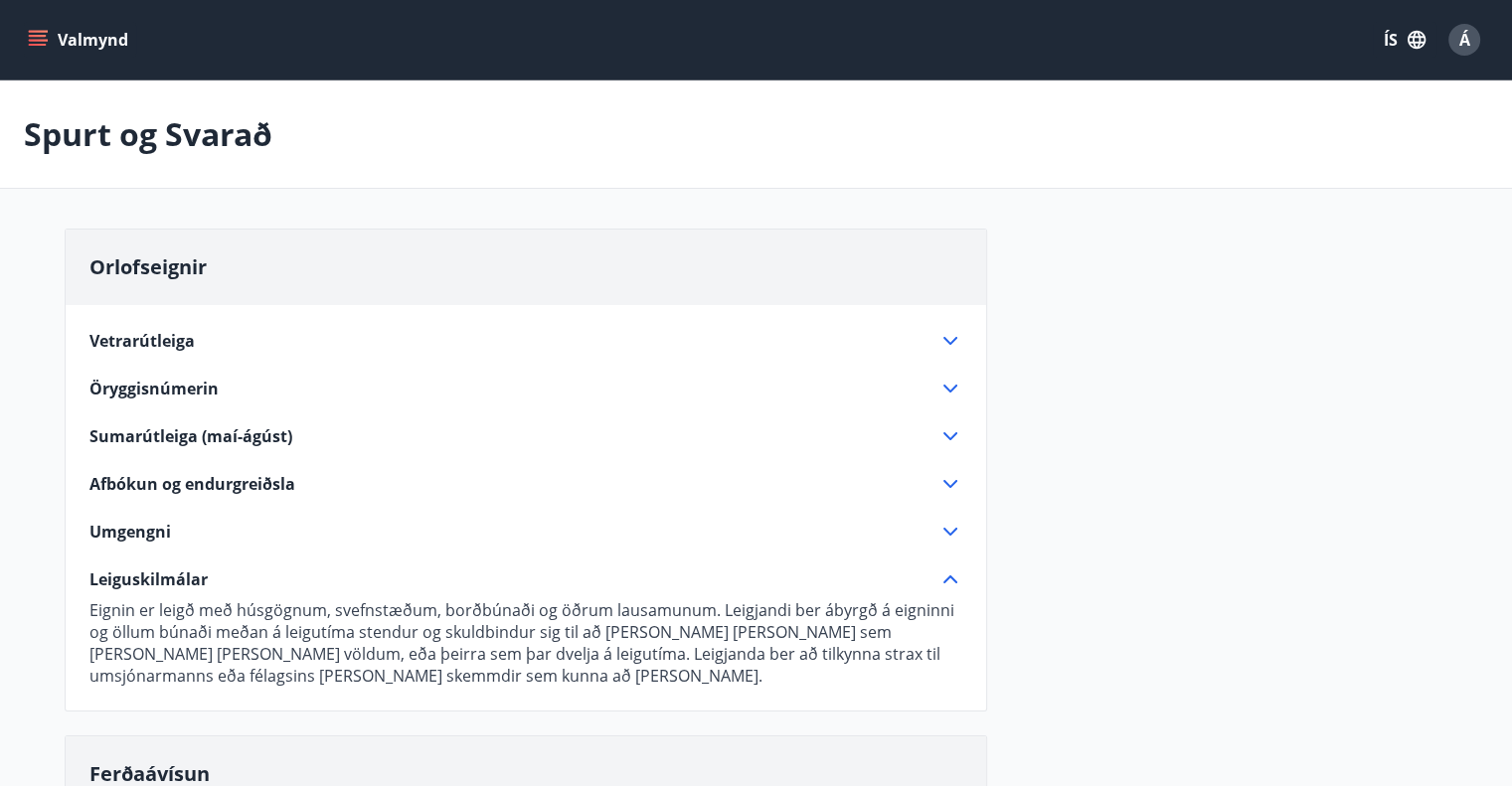
click at [32, 44] on icon "menu" at bounding box center [38, 40] width 20 height 20
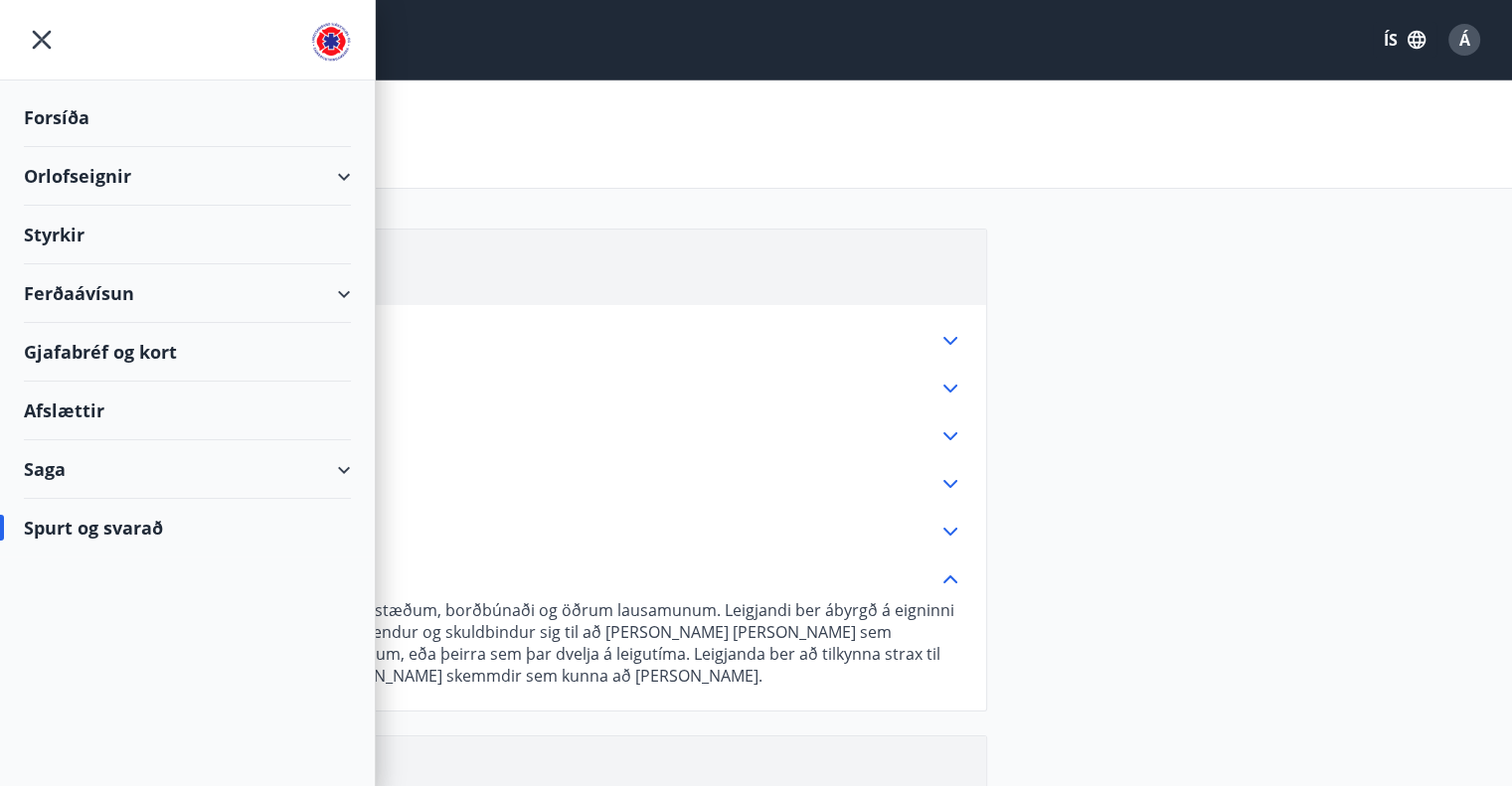
click at [88, 524] on div "Spurt og svarað" at bounding box center [187, 528] width 327 height 58
click at [133, 533] on div "Spurt og svarað" at bounding box center [187, 528] width 327 height 58
click at [62, 463] on div "Saga" at bounding box center [187, 469] width 327 height 59
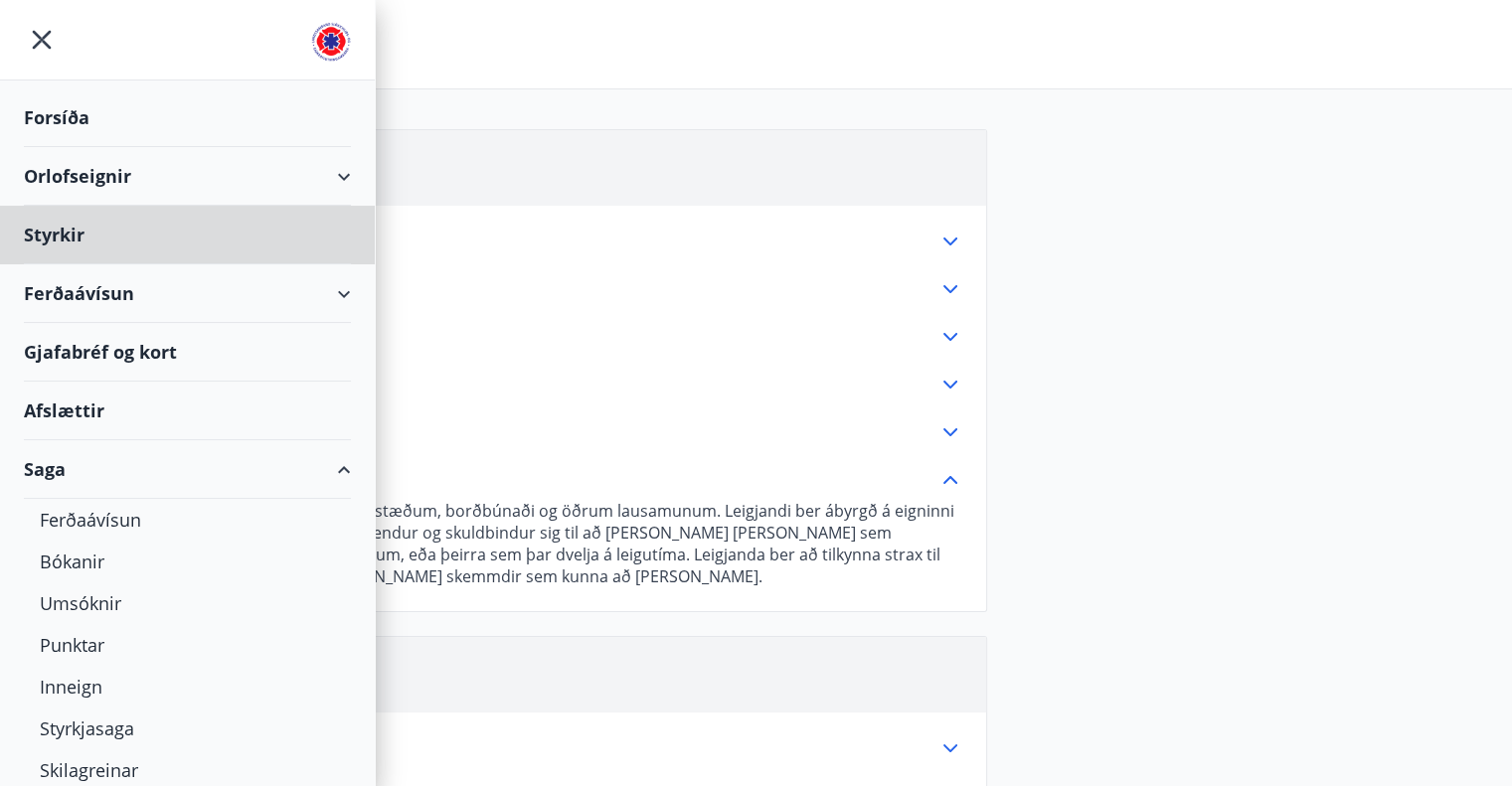
click at [52, 118] on div "Forsíða" at bounding box center [187, 117] width 327 height 59
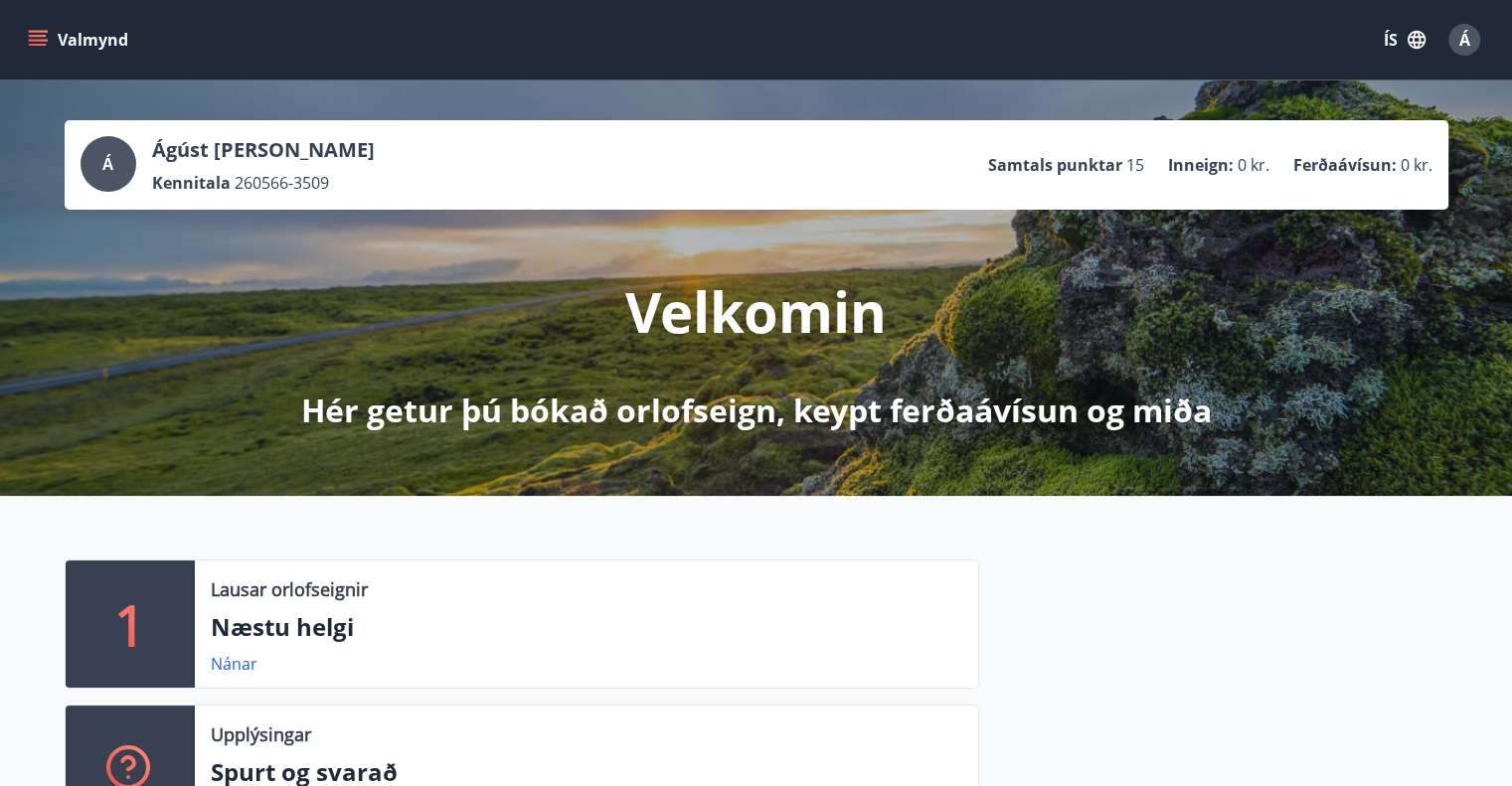
click at [44, 42] on icon "menu" at bounding box center [38, 40] width 20 height 20
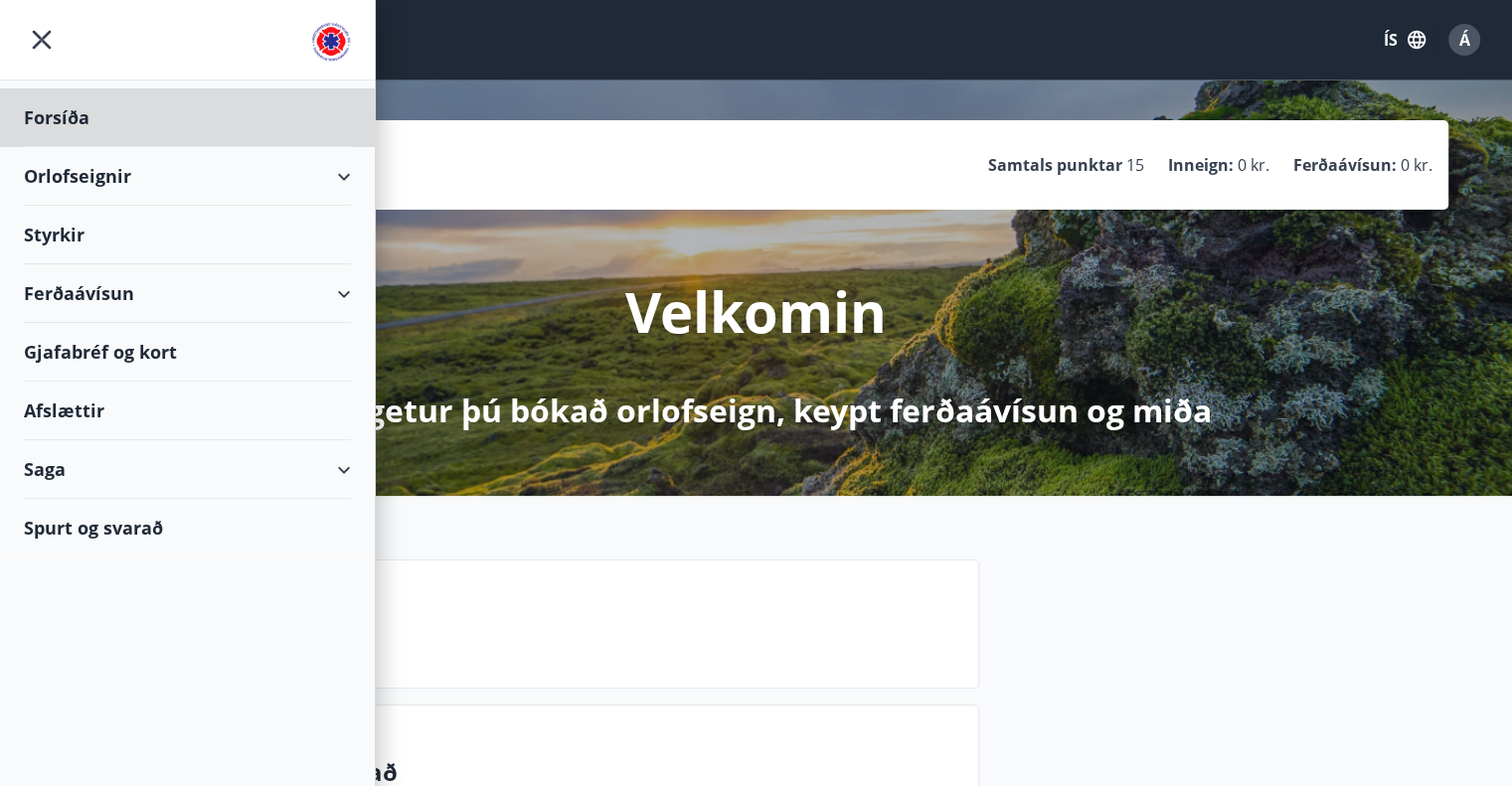
click at [59, 225] on div "Styrkir" at bounding box center [187, 235] width 327 height 59
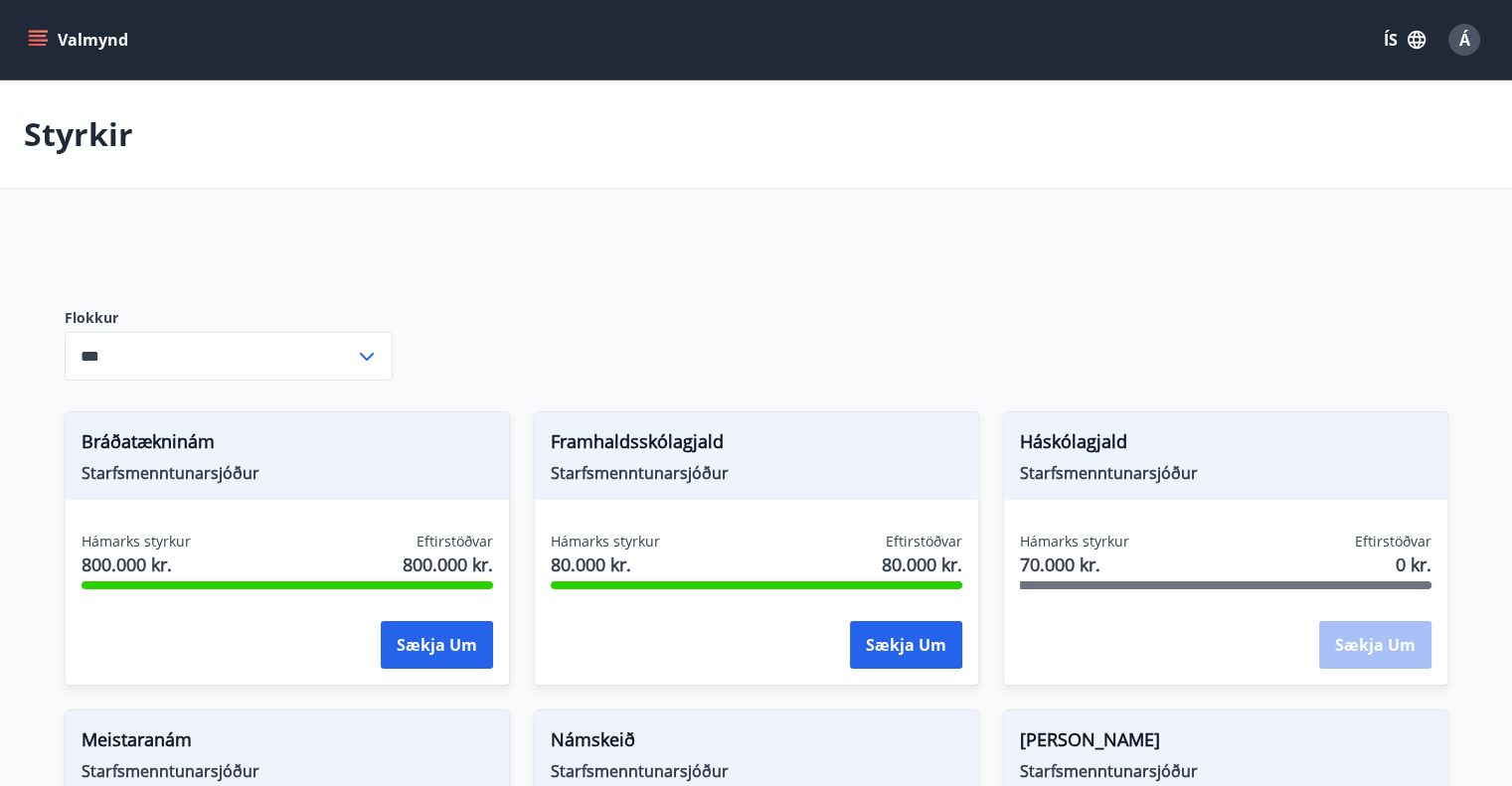
type input "***"
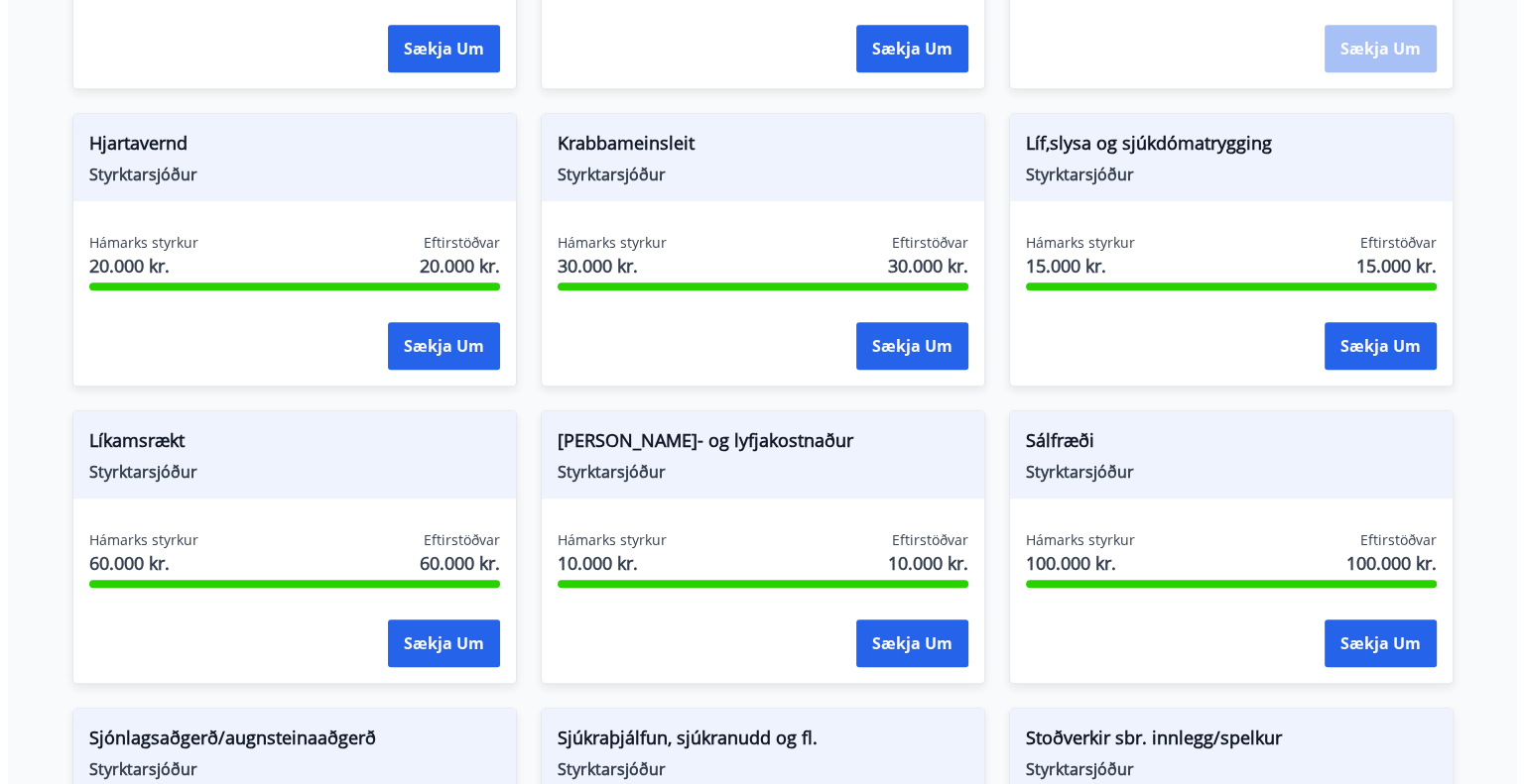
scroll to position [1587, 0]
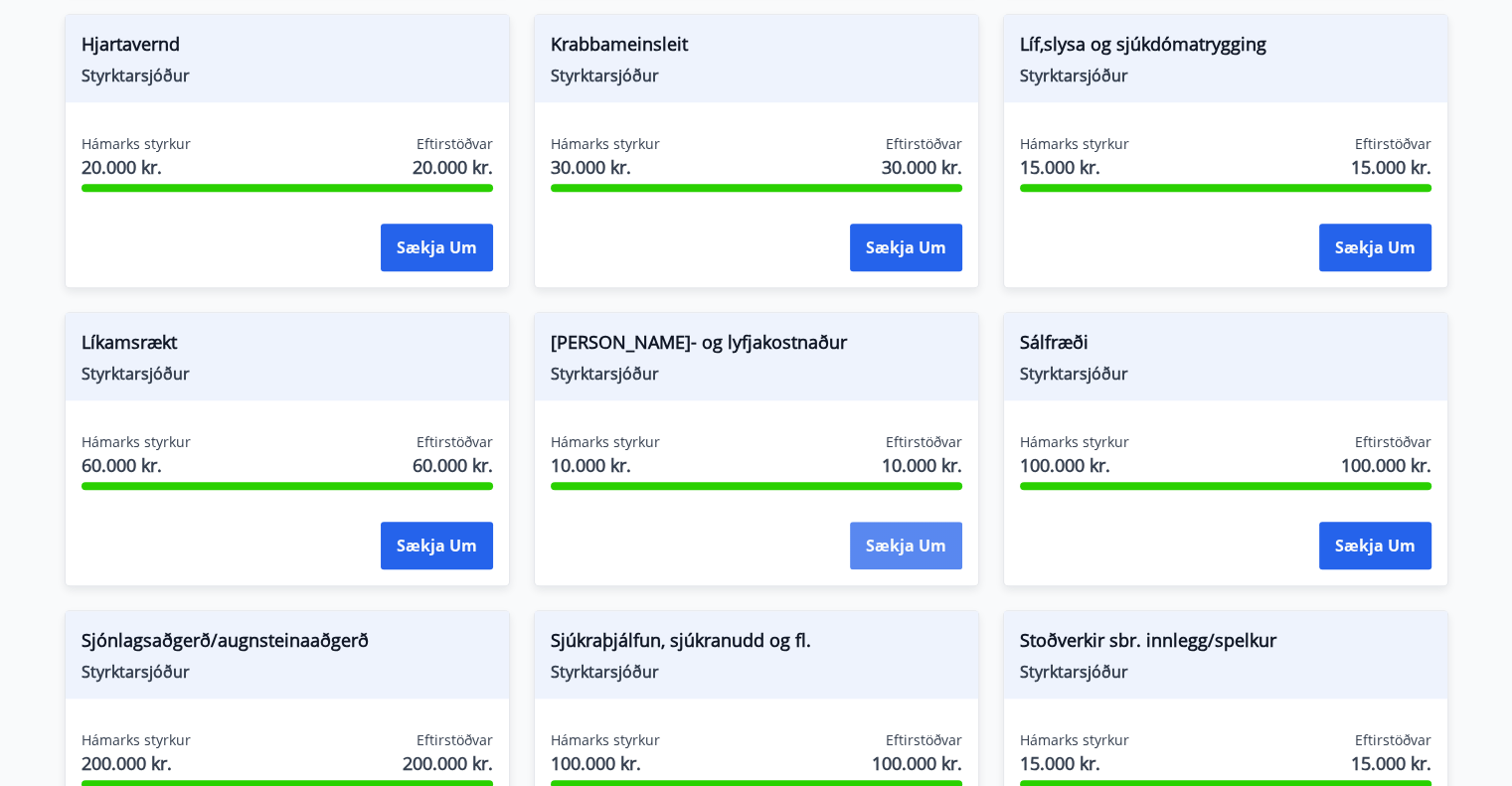
click at [912, 545] on button "Sækja um" at bounding box center [906, 546] width 112 height 48
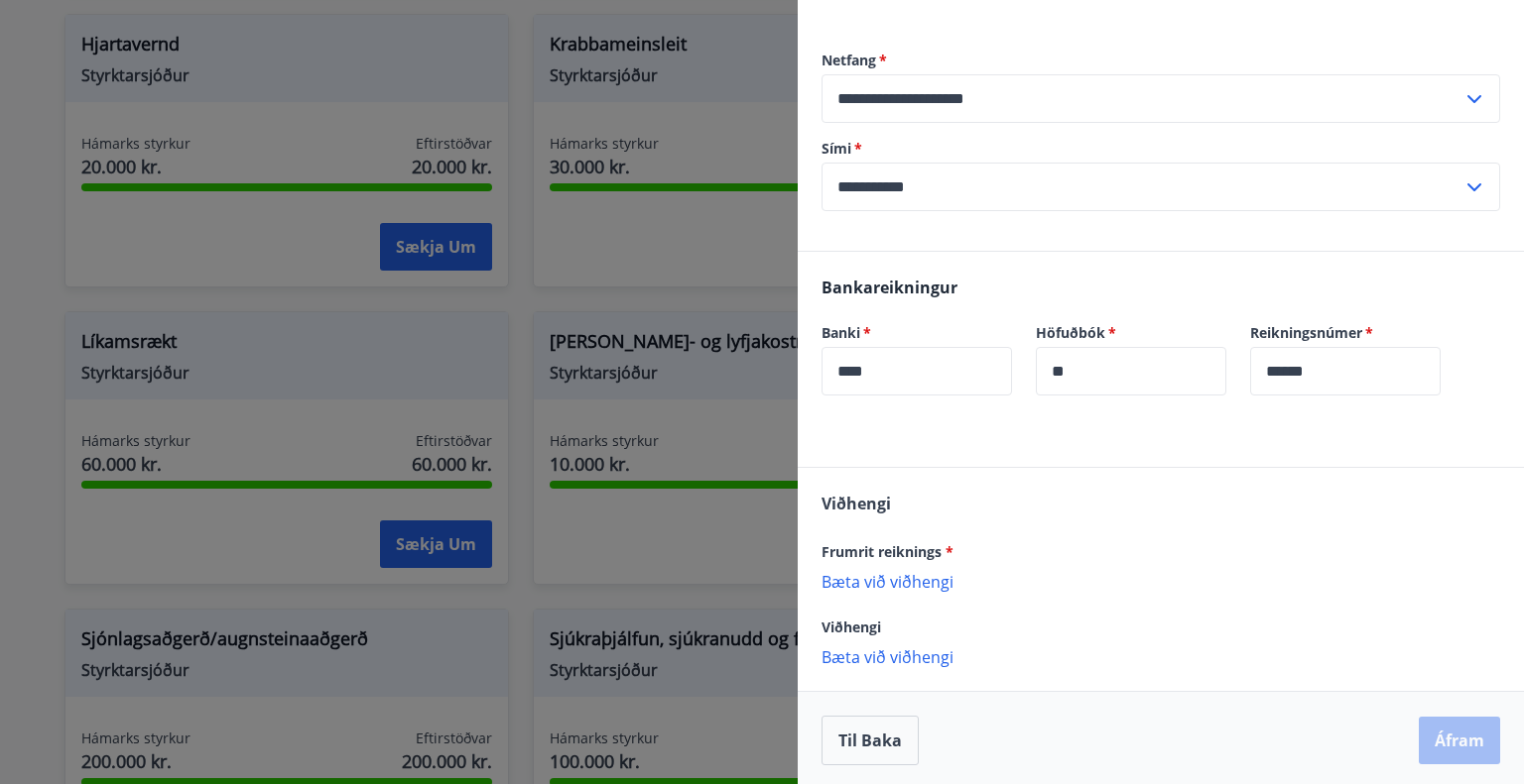
scroll to position [226, 0]
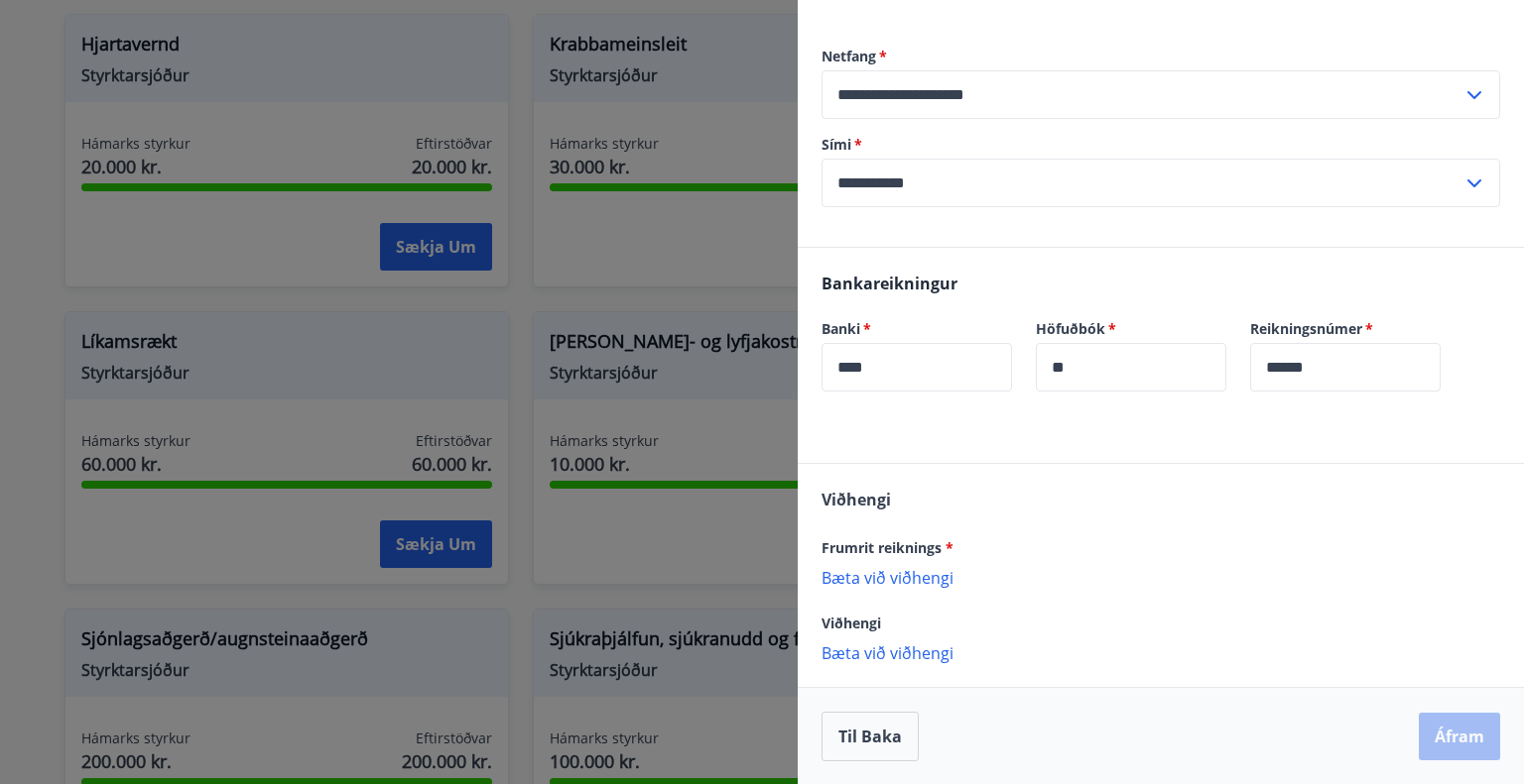
click at [887, 574] on p "Bæta við viðhengi" at bounding box center [1161, 578] width 679 height 20
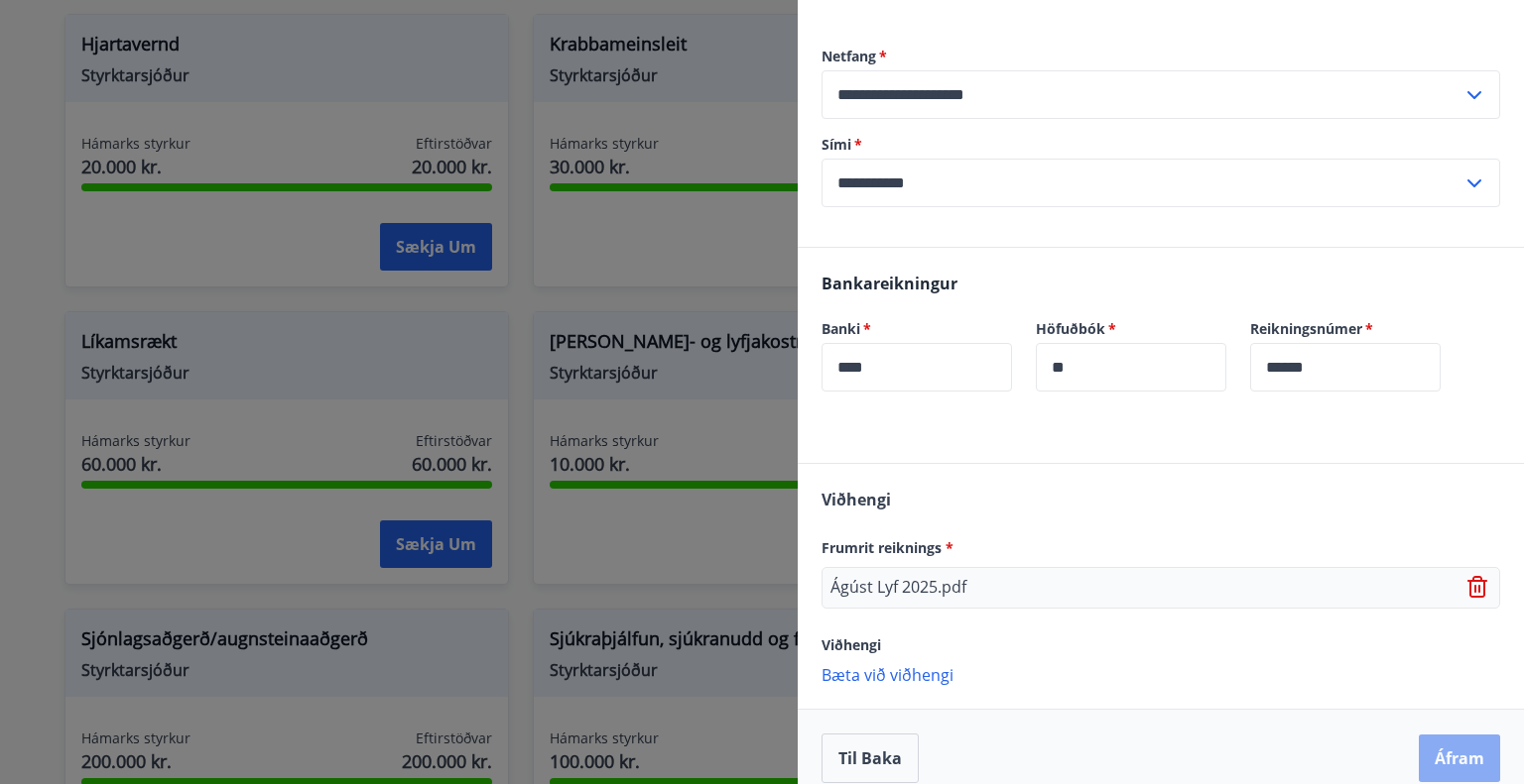
click at [1446, 762] on button "Áfram" at bounding box center [1460, 759] width 82 height 48
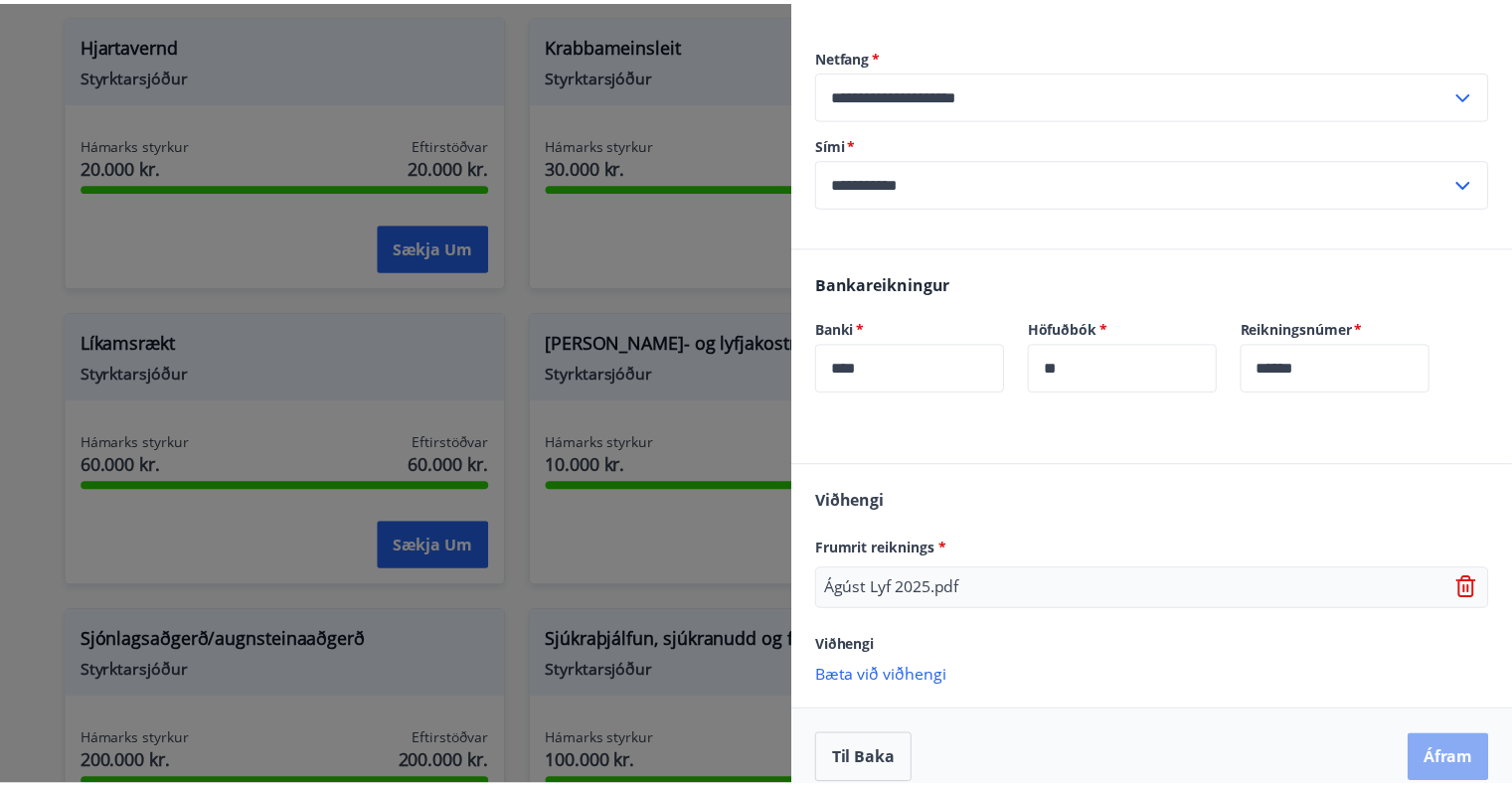
scroll to position [0, 0]
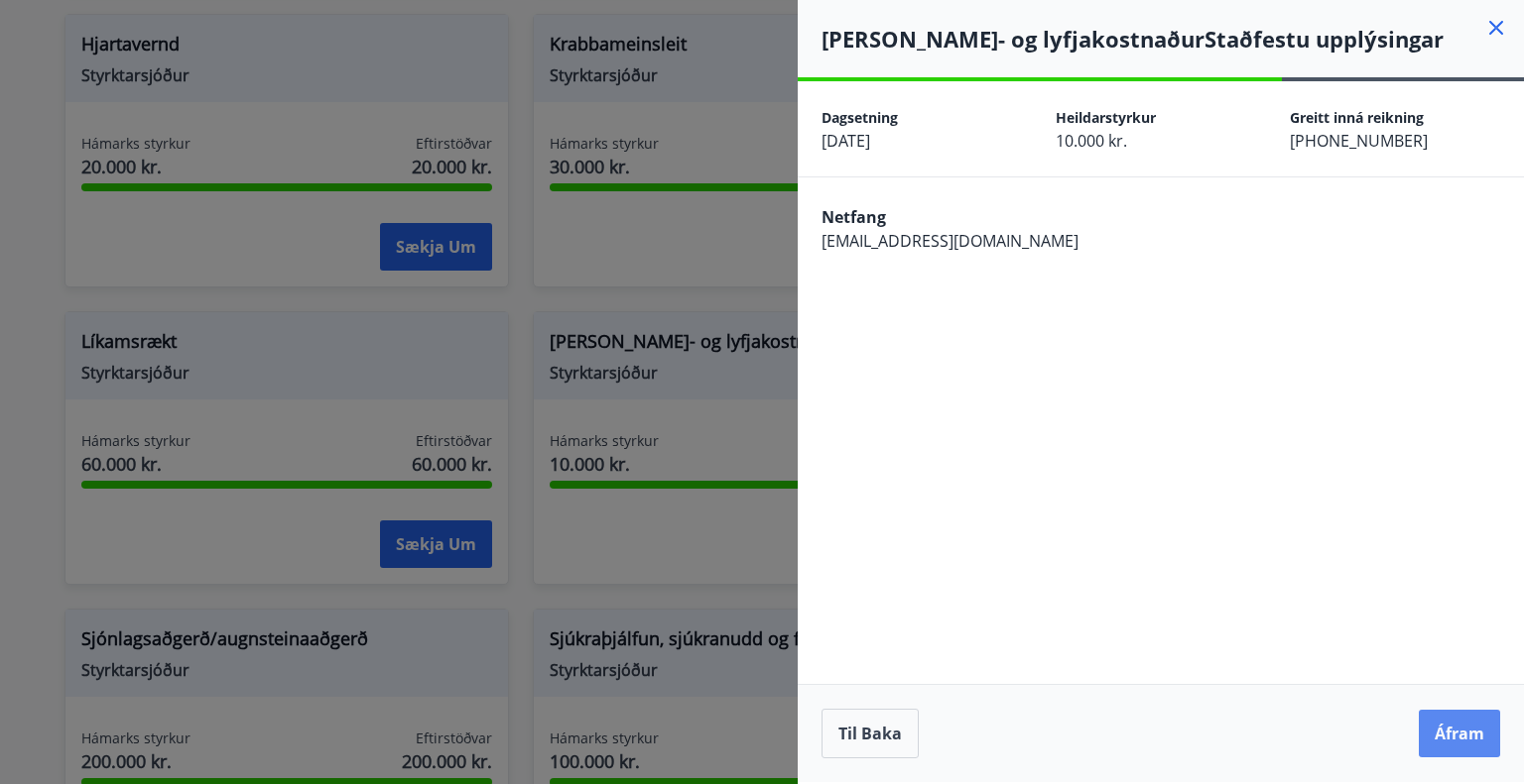
click at [1451, 727] on button "Áfram" at bounding box center [1460, 734] width 82 height 48
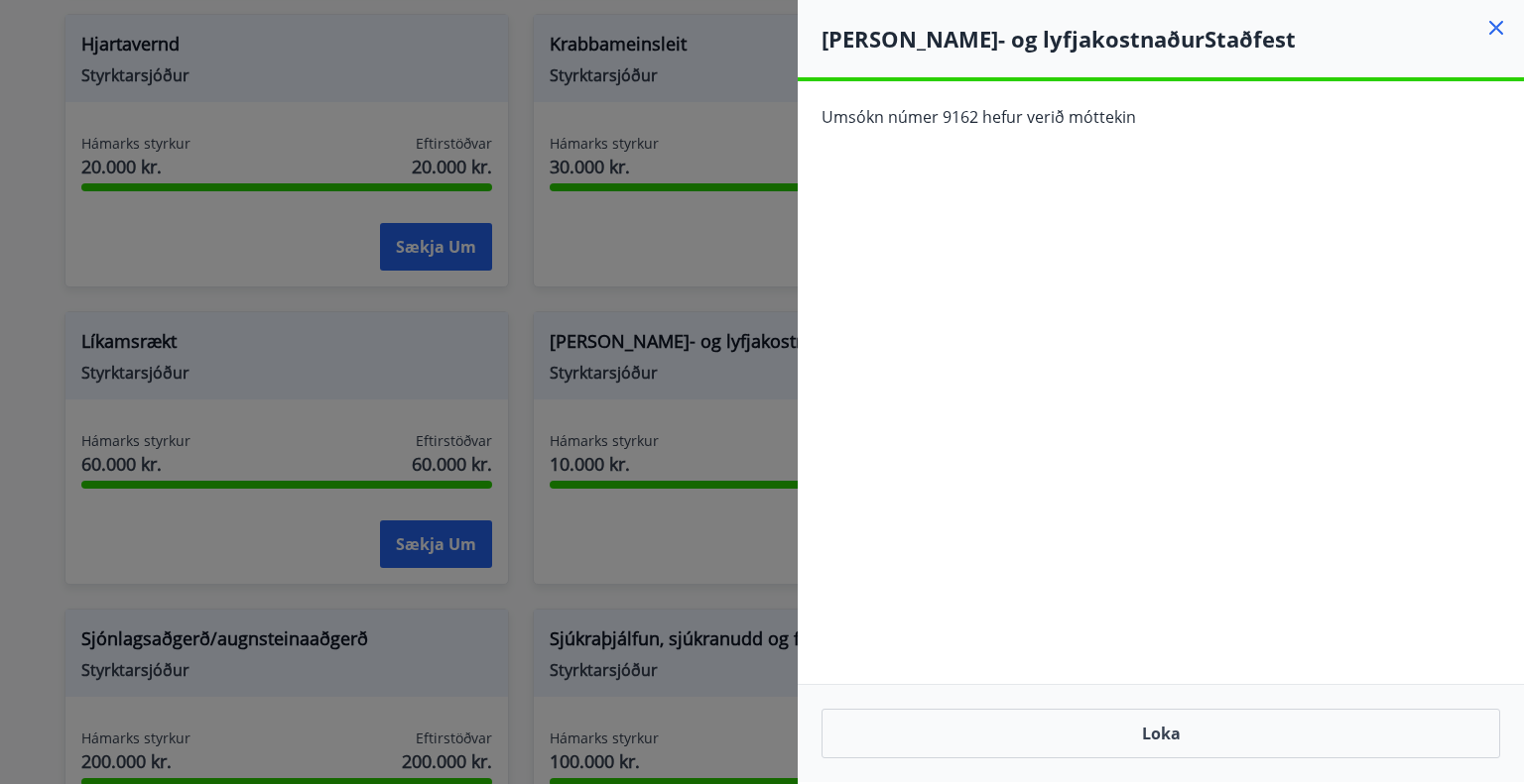
click at [1494, 25] on icon at bounding box center [1496, 28] width 24 height 24
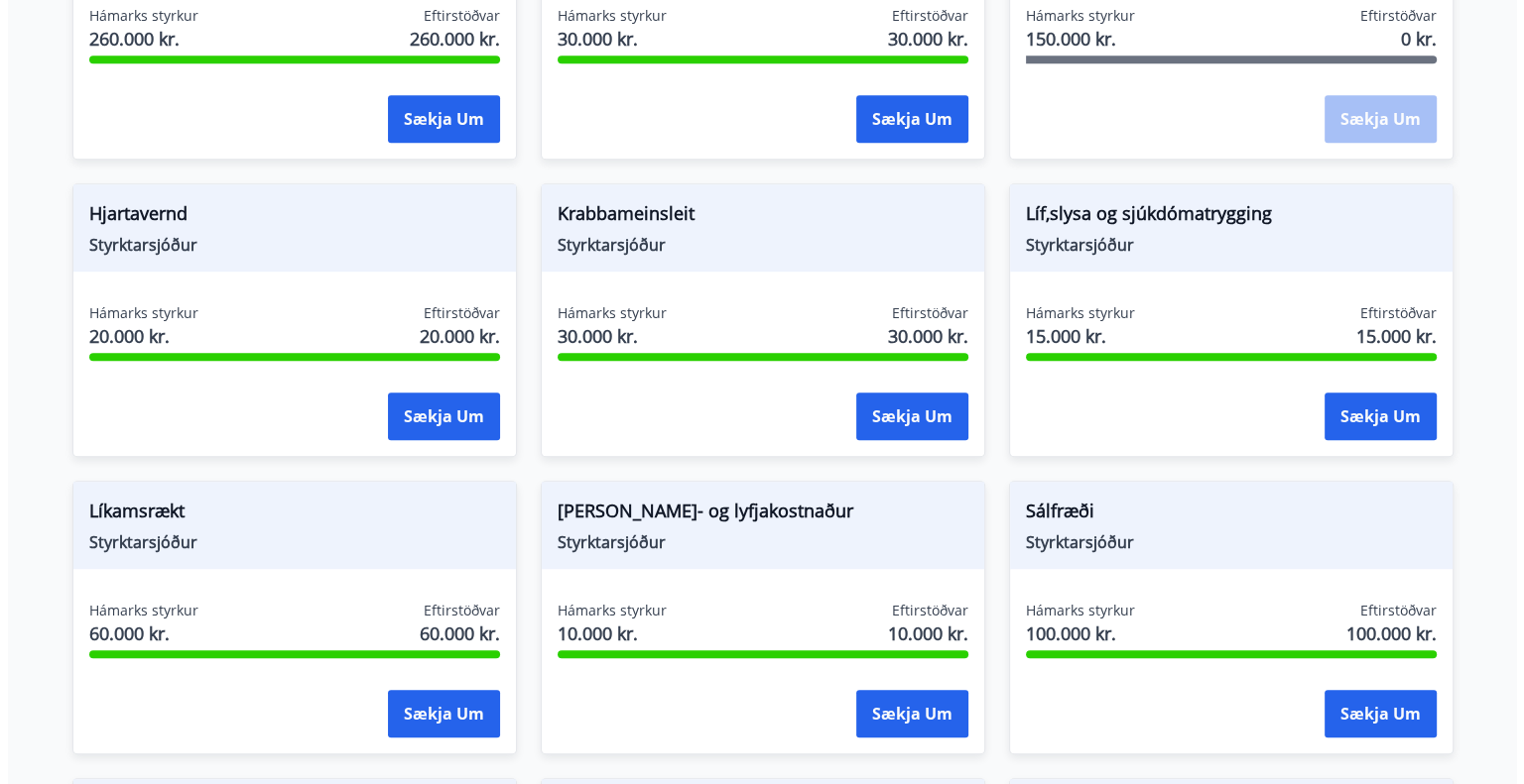
scroll to position [1388, 0]
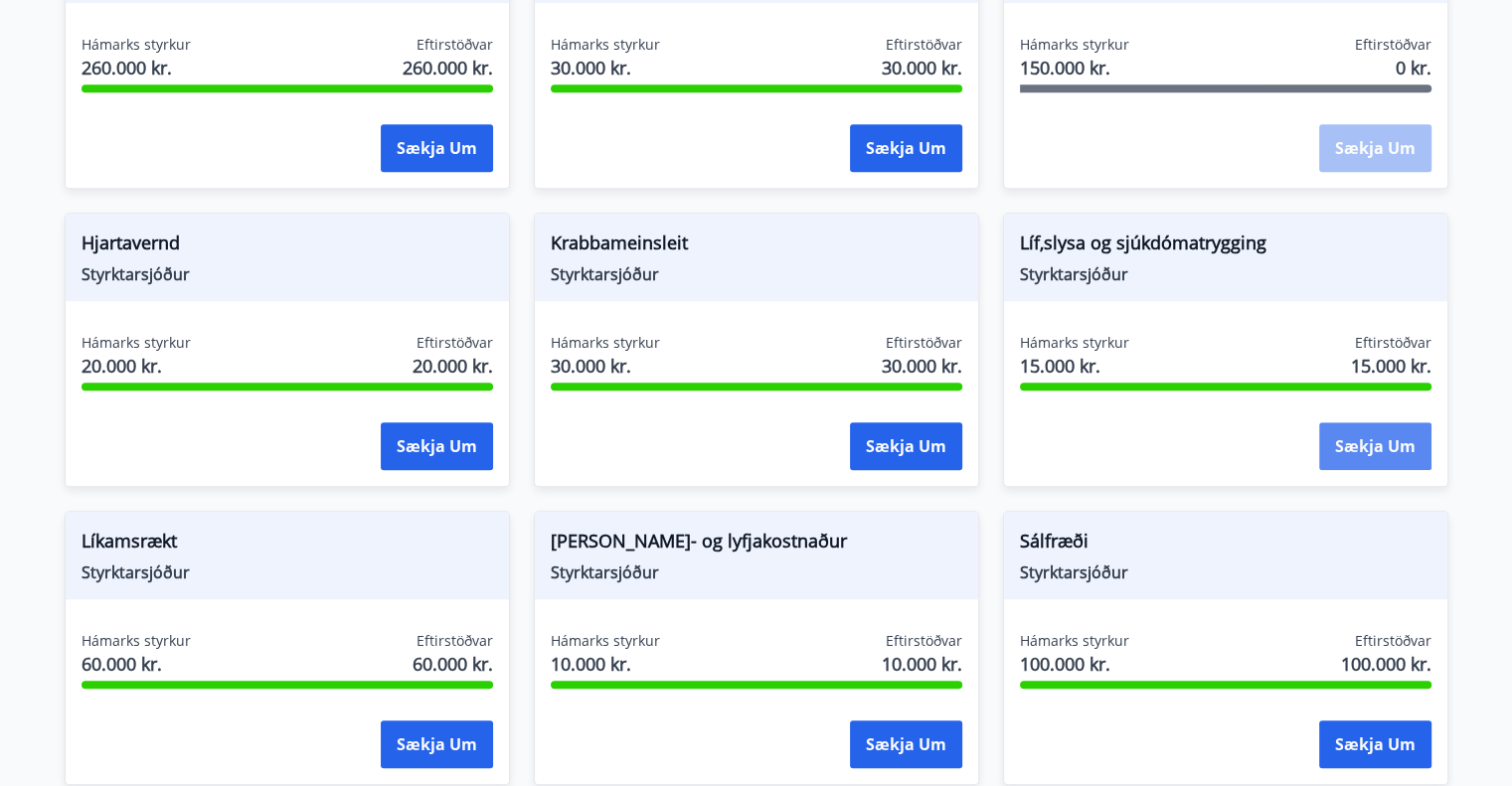
click at [1362, 442] on button "Sækja um" at bounding box center [1375, 447] width 112 height 48
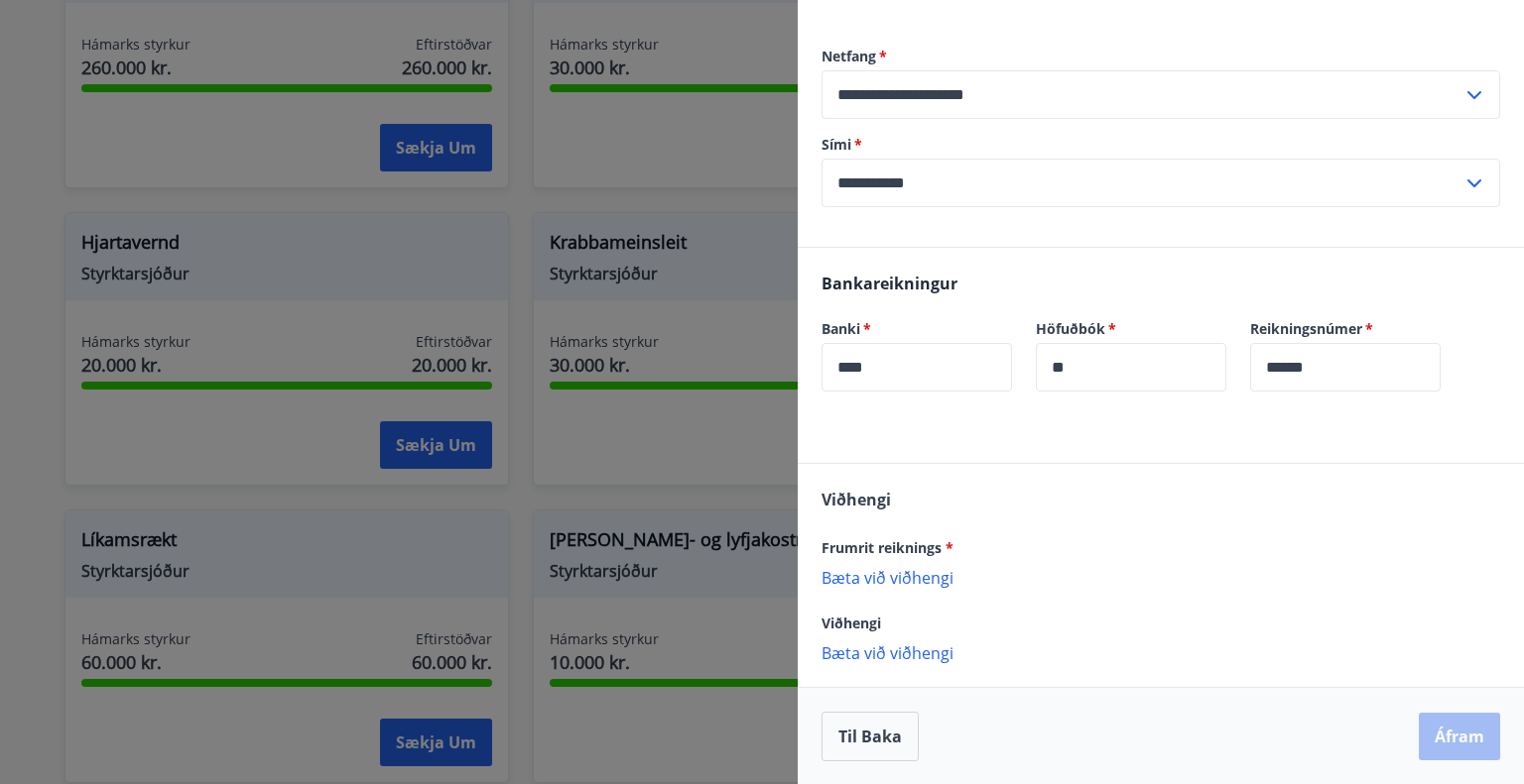
scroll to position [297, 0]
click at [902, 578] on p "Bæta við viðhengi" at bounding box center [1161, 578] width 679 height 20
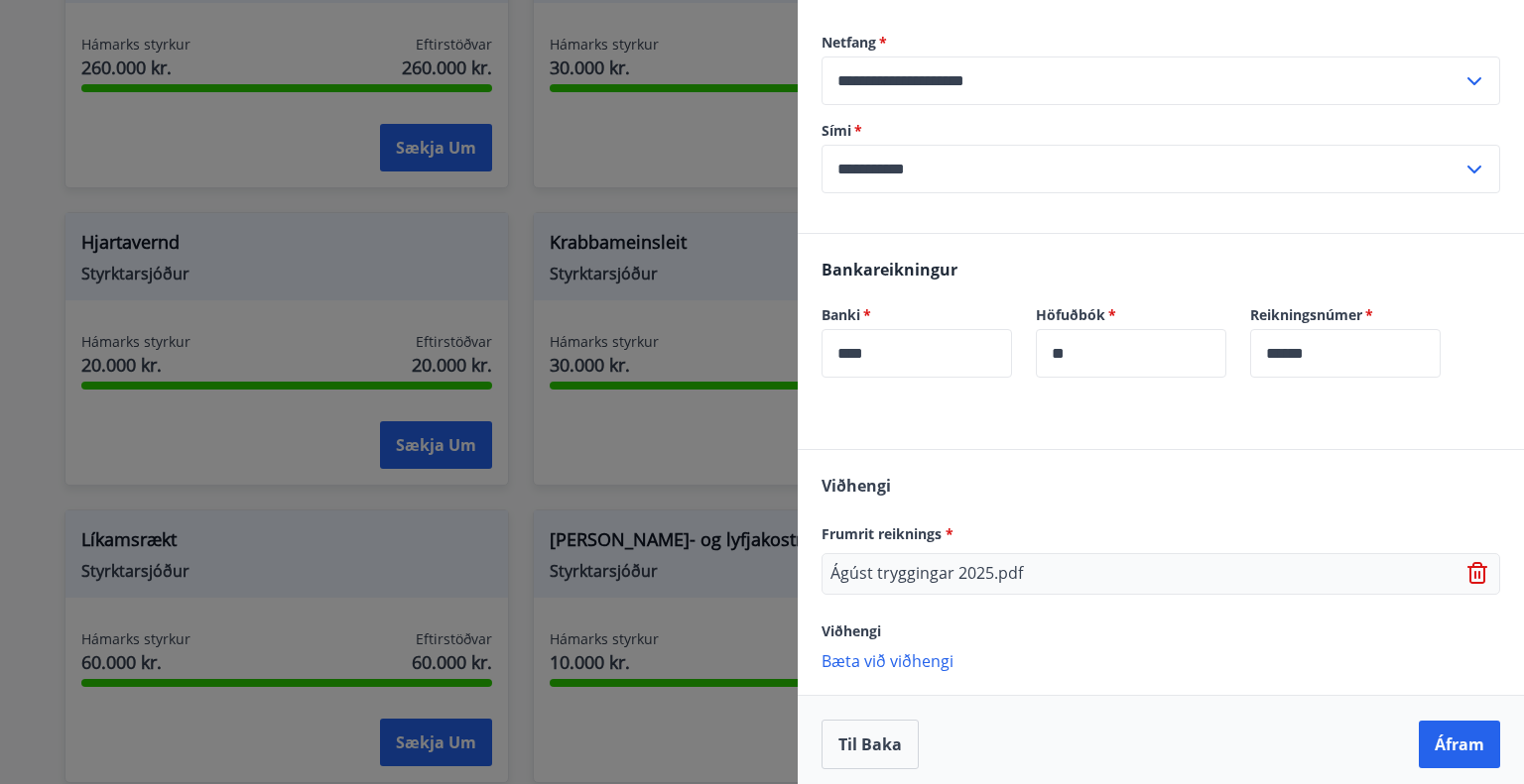
scroll to position [319, 0]
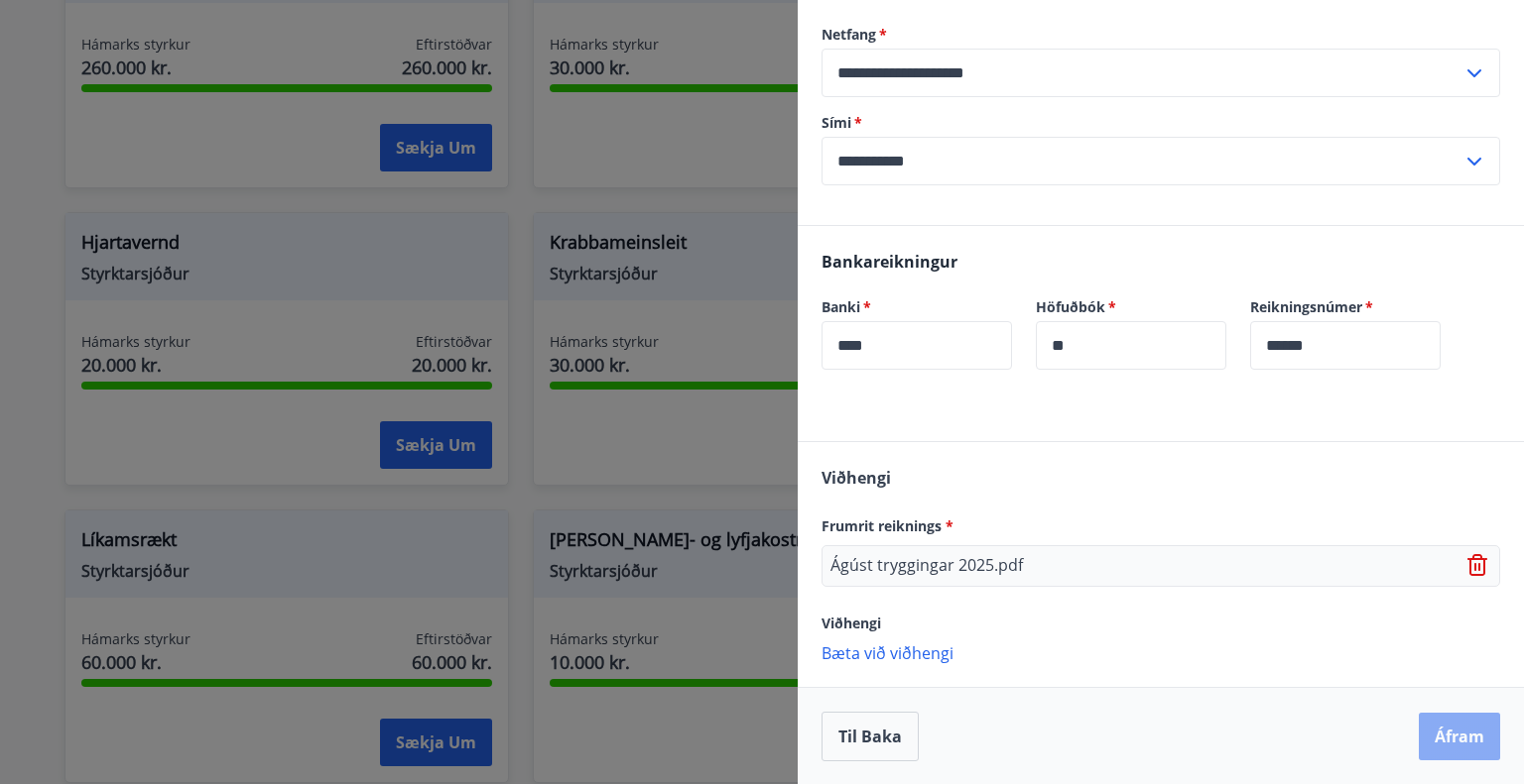
click at [1431, 734] on button "Áfram" at bounding box center [1460, 737] width 82 height 48
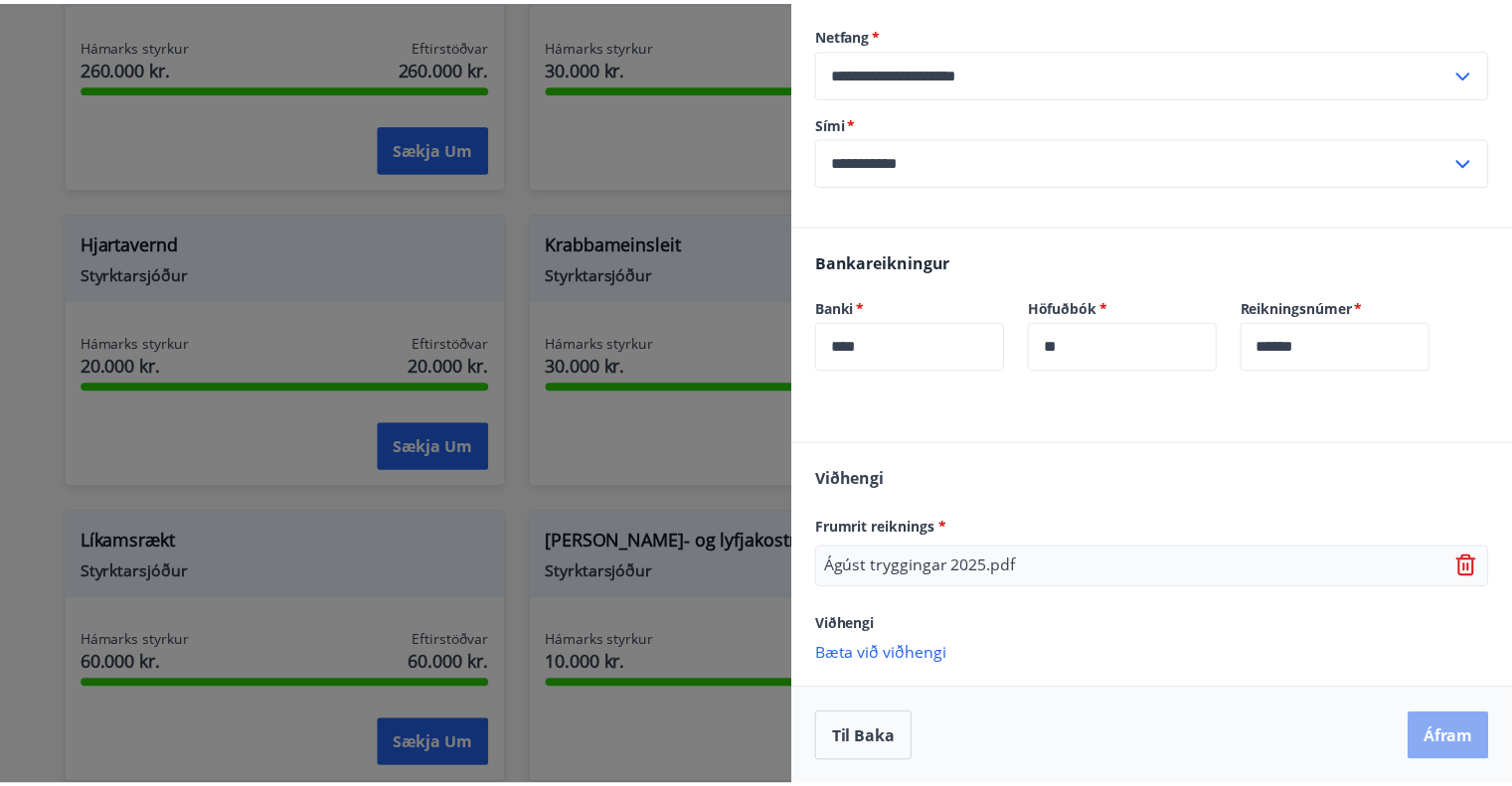
scroll to position [0, 0]
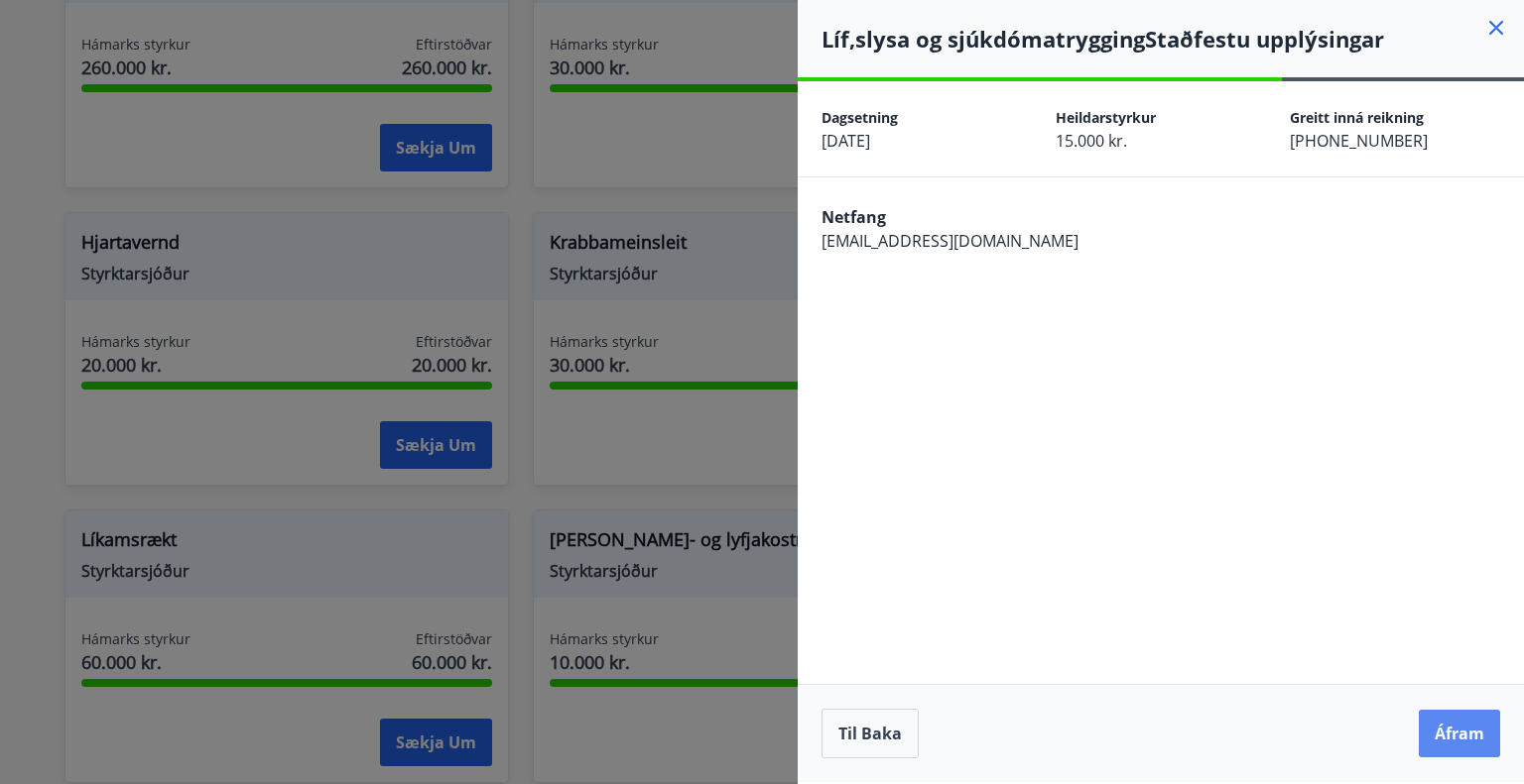
click at [1440, 735] on button "Áfram" at bounding box center [1460, 734] width 82 height 48
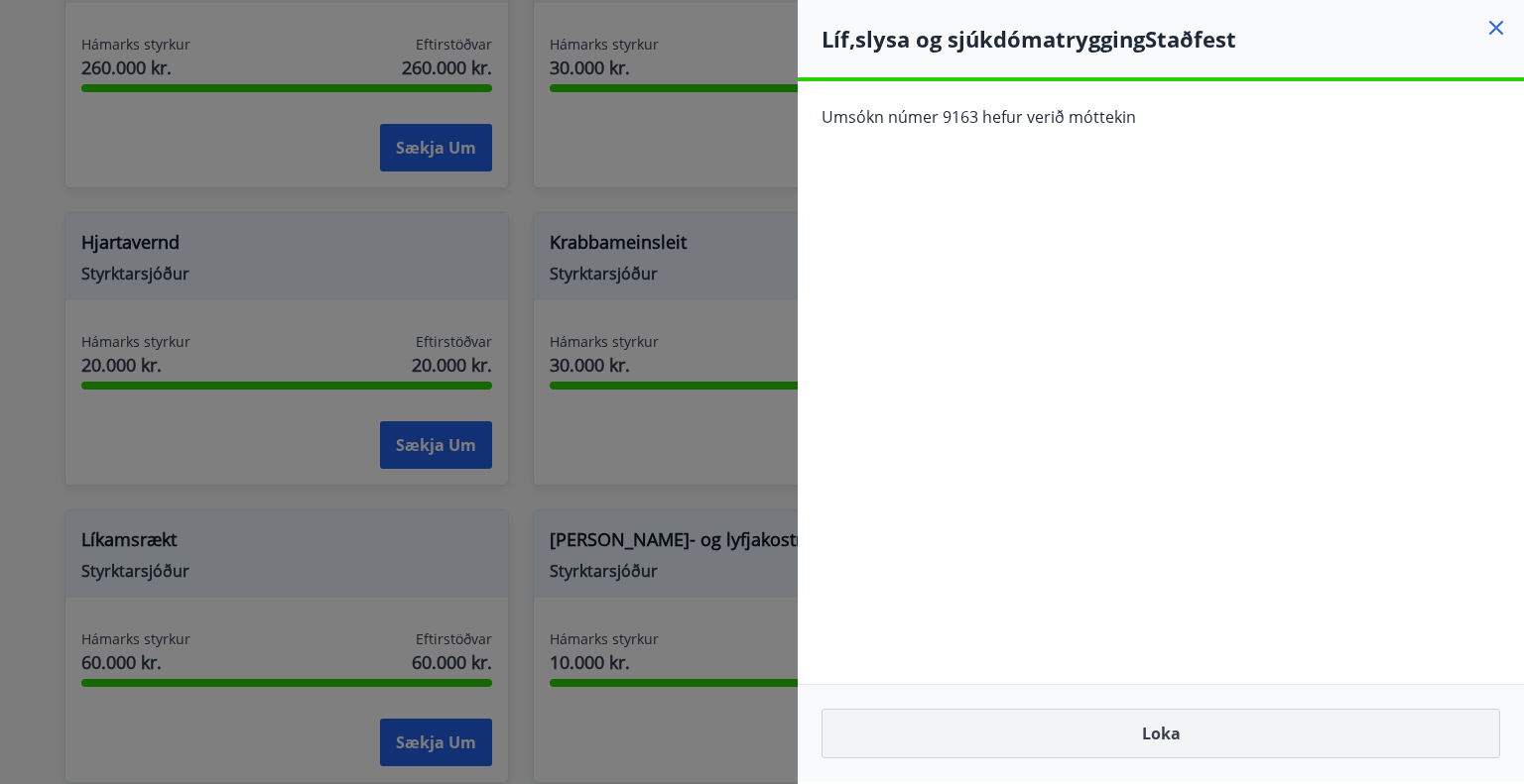
click at [1191, 720] on button "Loka" at bounding box center [1161, 734] width 679 height 50
